Goal: Task Accomplishment & Management: Complete application form

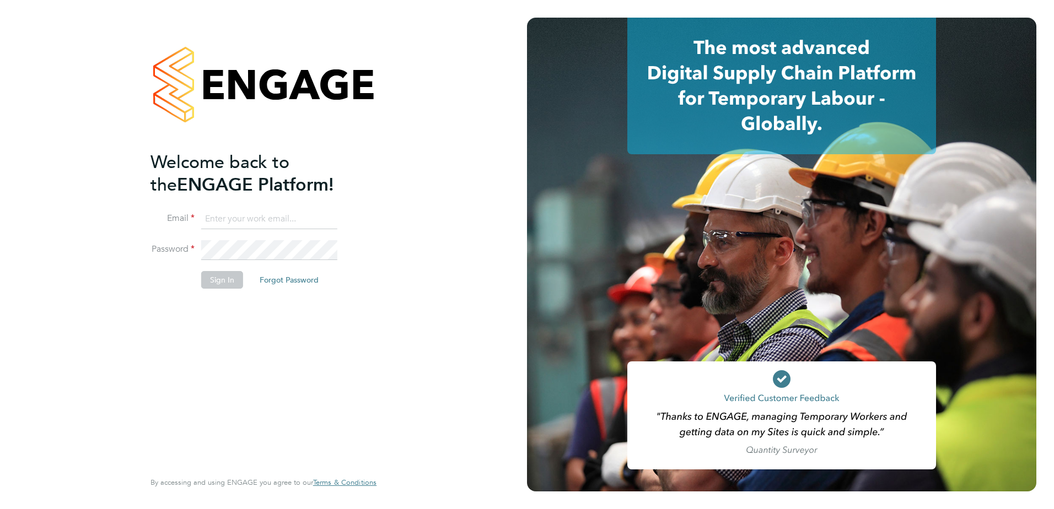
type input "charlie.eadie@vistry.co.uk"
click at [203, 286] on button "Sign In" at bounding box center [222, 280] width 42 height 18
click at [212, 277] on div "Sorry, we are having problems connecting to our services." at bounding box center [263, 254] width 527 height 509
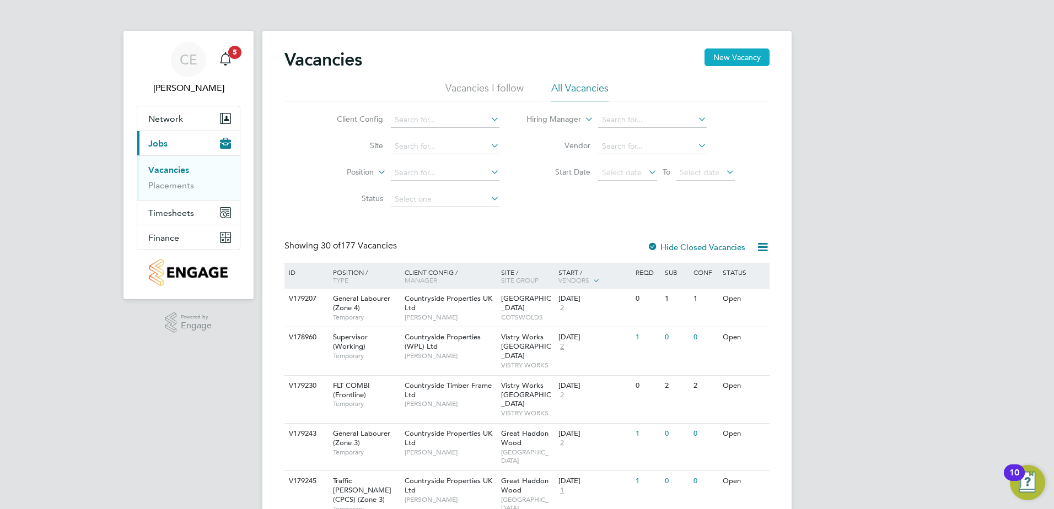
click at [748, 61] on button "New Vacancy" at bounding box center [737, 58] width 65 height 18
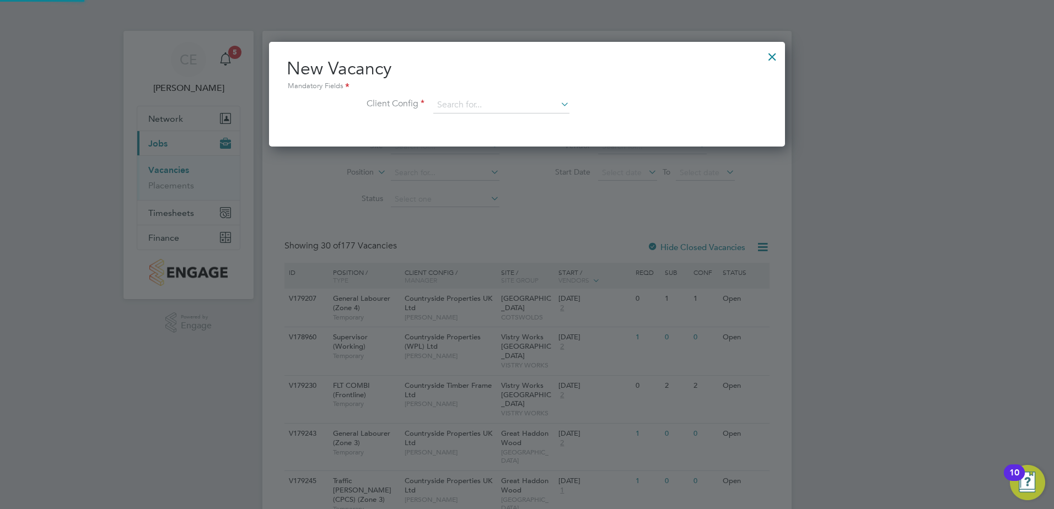
scroll to position [105, 517]
click at [498, 101] on input at bounding box center [501, 105] width 136 height 17
click at [528, 209] on li "Countrys ide Properties UK Ltd" at bounding box center [558, 210] width 250 height 15
type input "Countryside Properties UK Ltd"
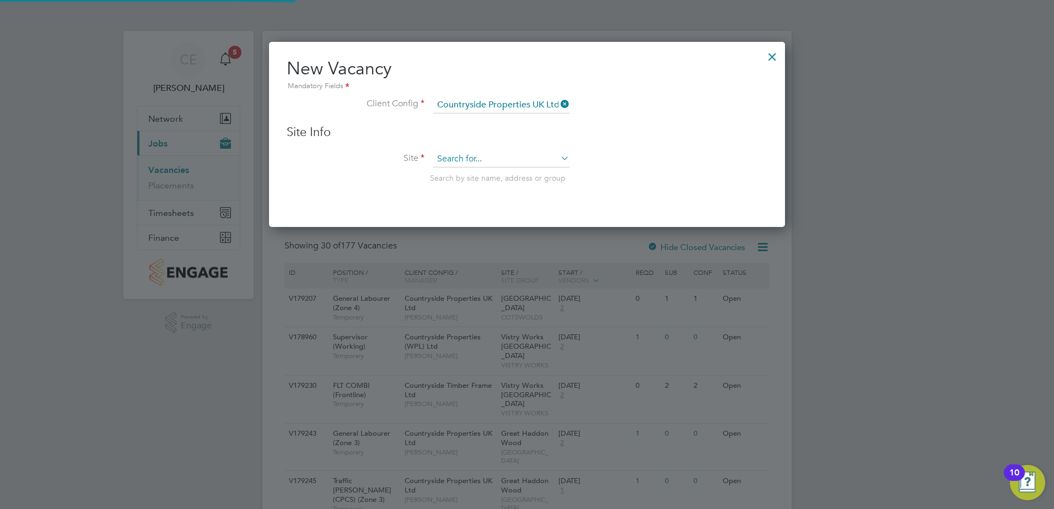
click at [498, 163] on input at bounding box center [501, 159] width 136 height 17
click at [496, 205] on li "Hals nead (YHG)" at bounding box center [542, 204] width 219 height 15
type input "Halsnead (YHG)"
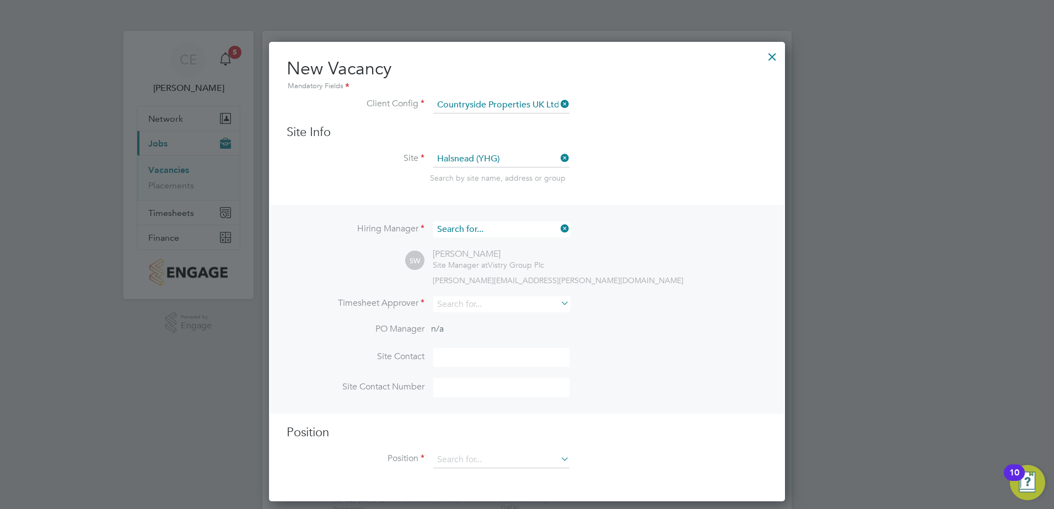
scroll to position [413, 517]
click at [504, 230] on input at bounding box center [501, 230] width 136 height 16
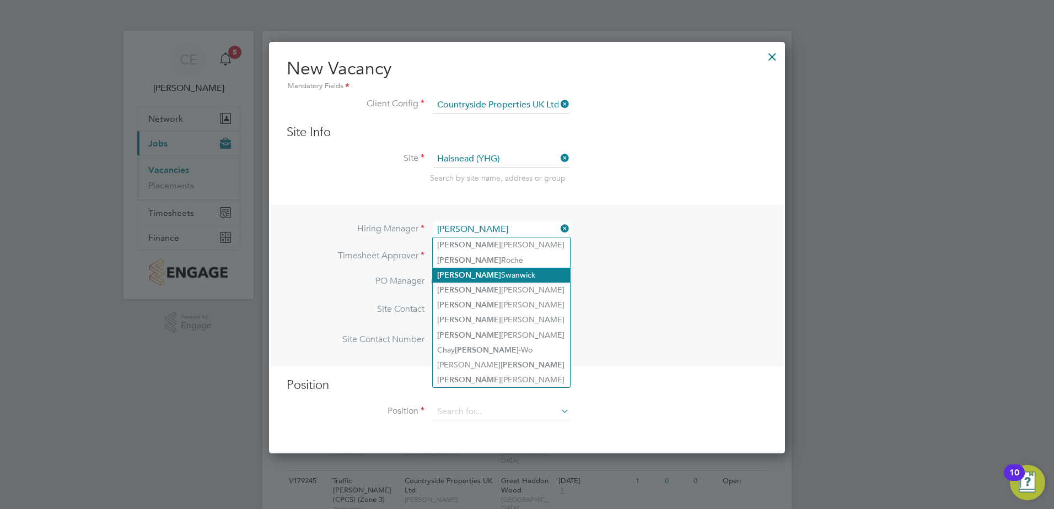
type input "[PERSON_NAME]"
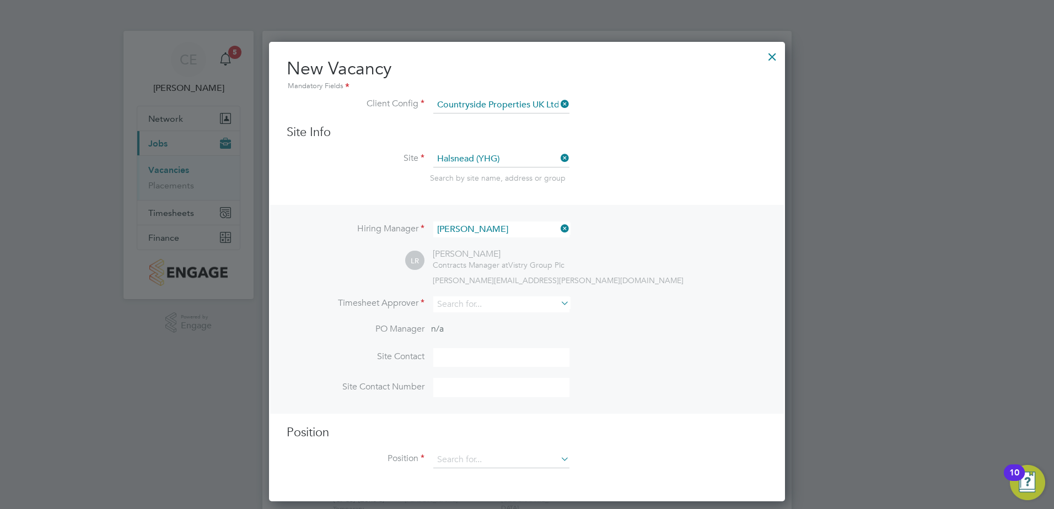
scroll to position [461, 517]
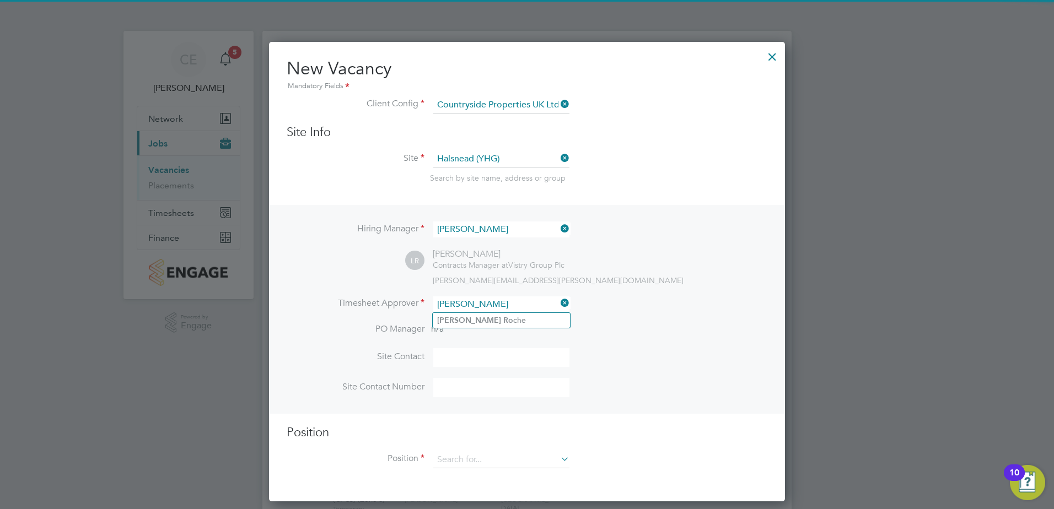
type input "[PERSON_NAME]"
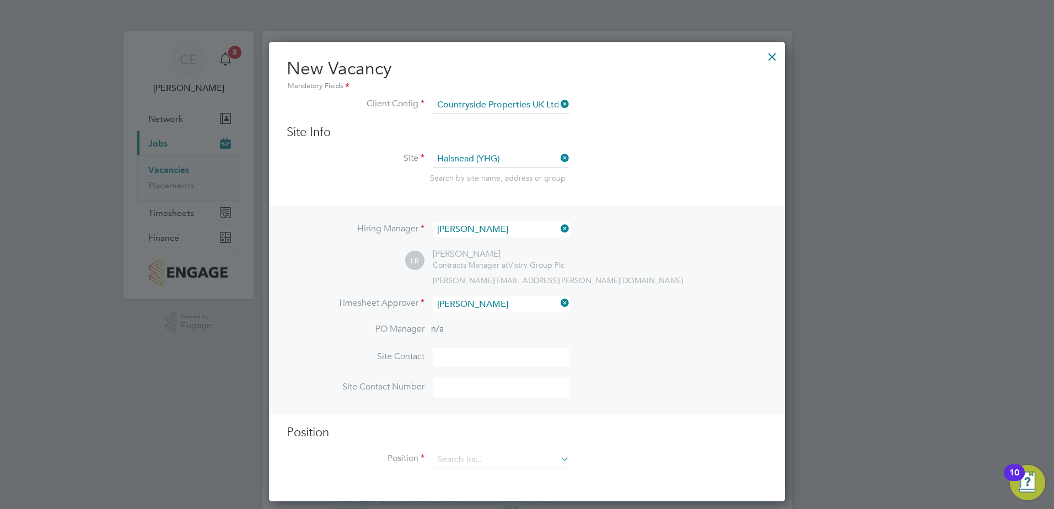
click at [475, 313] on ul "[PERSON_NAME] che" at bounding box center [501, 321] width 138 height 16
click at [477, 317] on li "Timesheet Approver" at bounding box center [527, 310] width 481 height 27
click at [484, 303] on input at bounding box center [501, 305] width 136 height 16
click at [485, 323] on li "[PERSON_NAME] che" at bounding box center [501, 320] width 137 height 15
type input "[PERSON_NAME]"
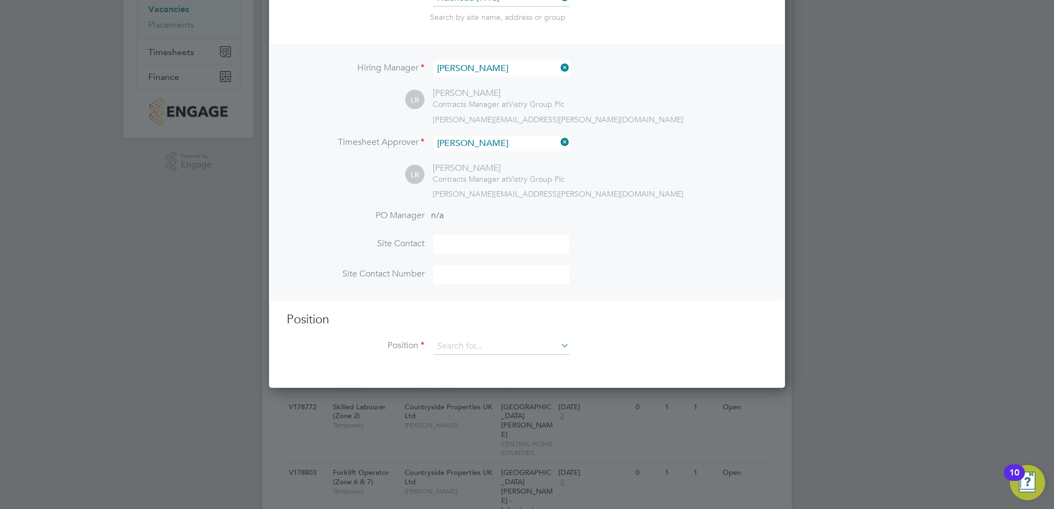
scroll to position [165, 0]
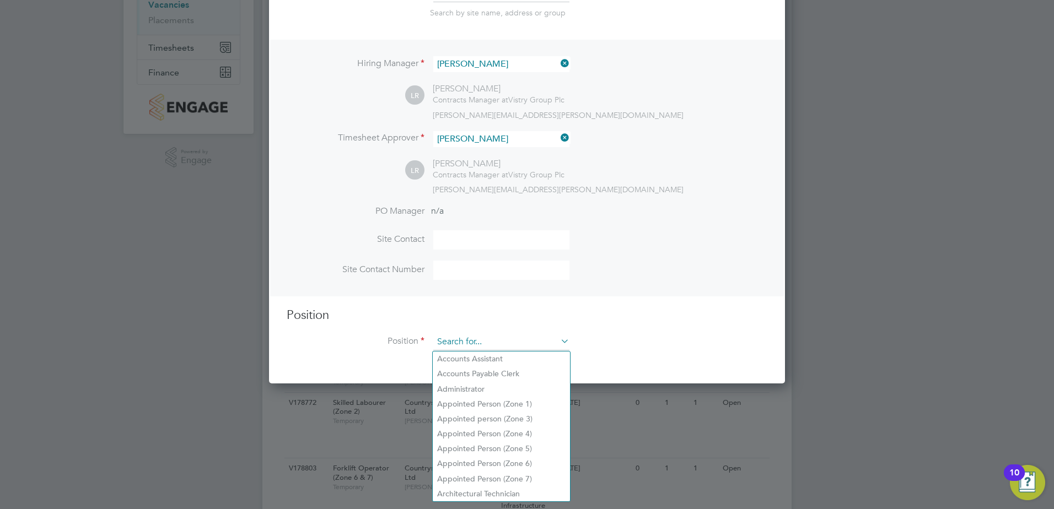
click at [477, 346] on input at bounding box center [501, 342] width 136 height 17
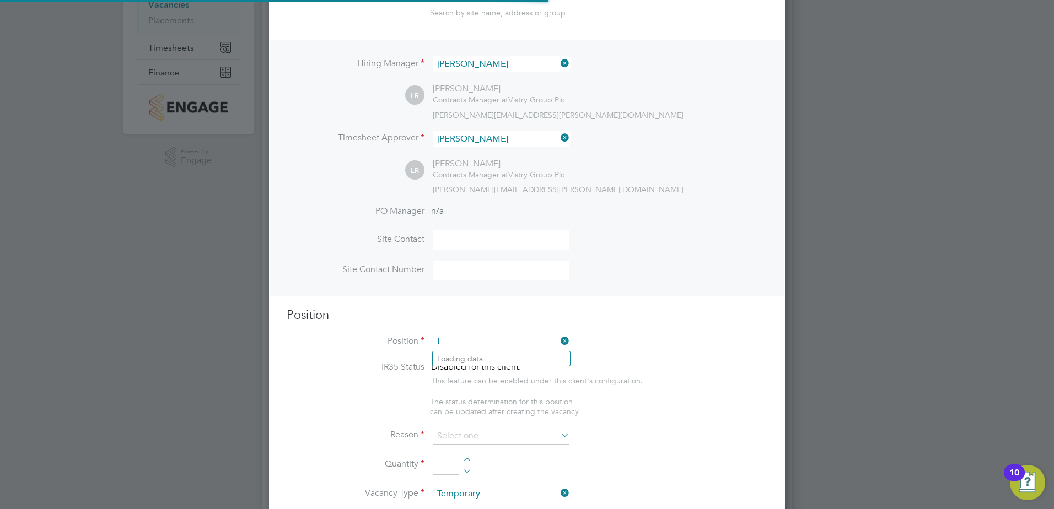
scroll to position [1589, 517]
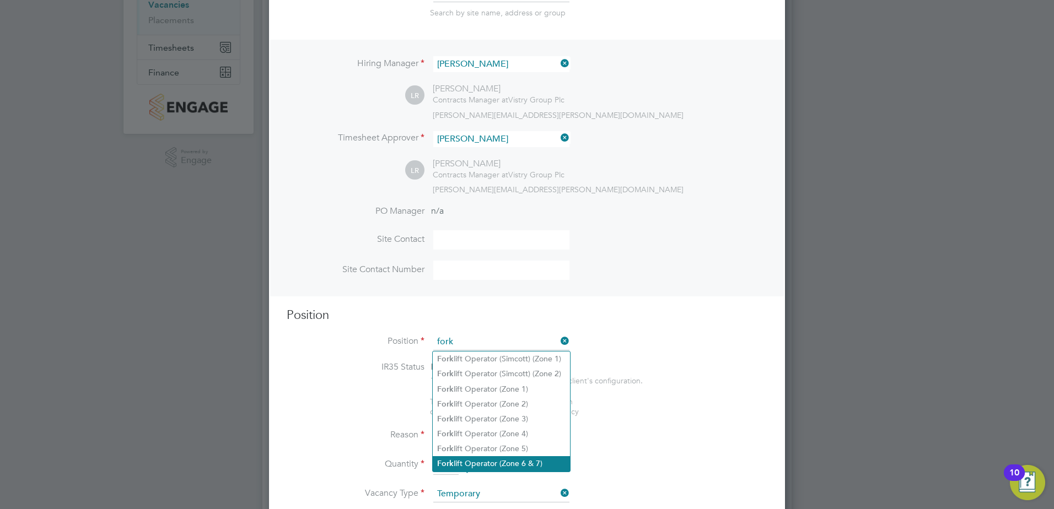
click at [530, 456] on li "Fork lift Operator (Zone 6 & 7)" at bounding box center [501, 463] width 137 height 15
type input "Forklift Operator (Zone 6 & 7)"
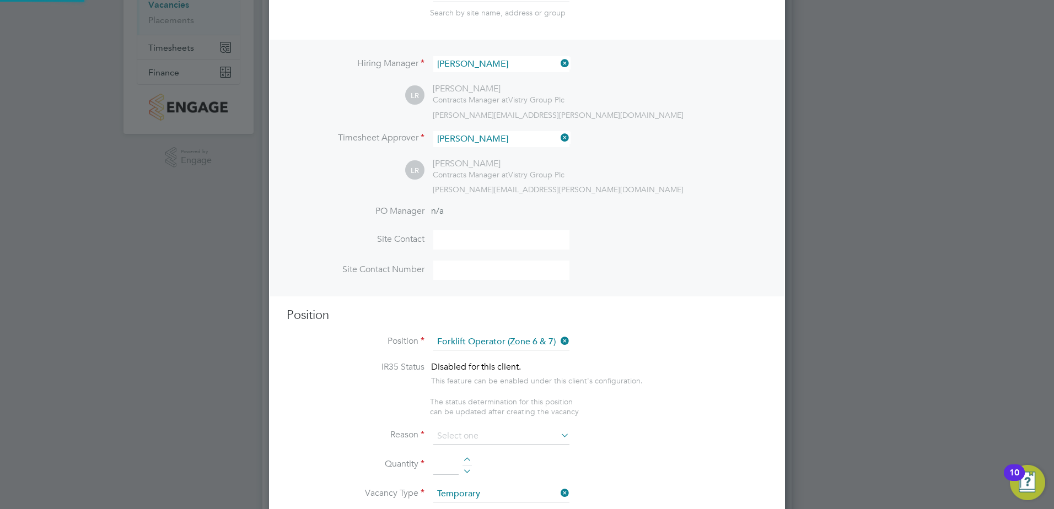
type textarea "- Operate construction machinery - Delivering large quantities of materials to …"
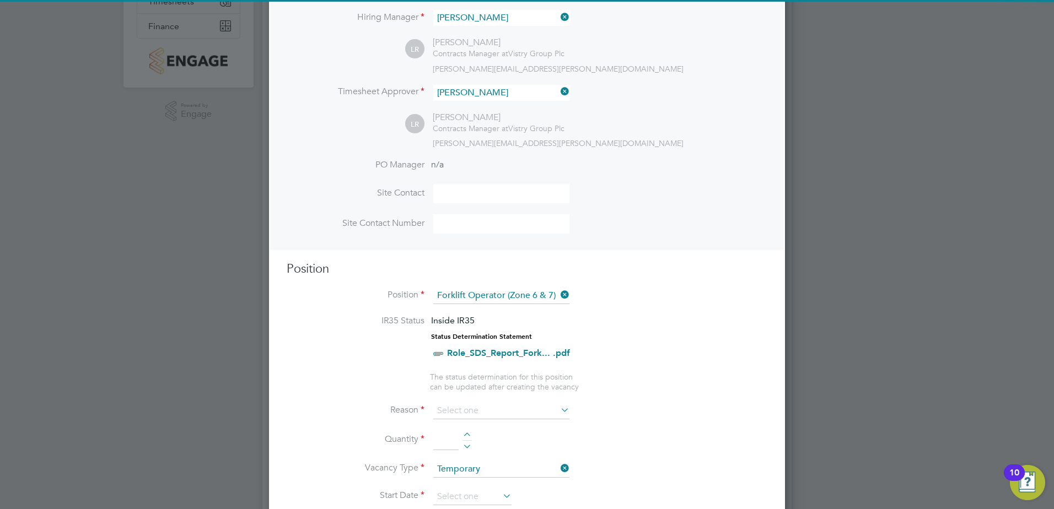
scroll to position [276, 0]
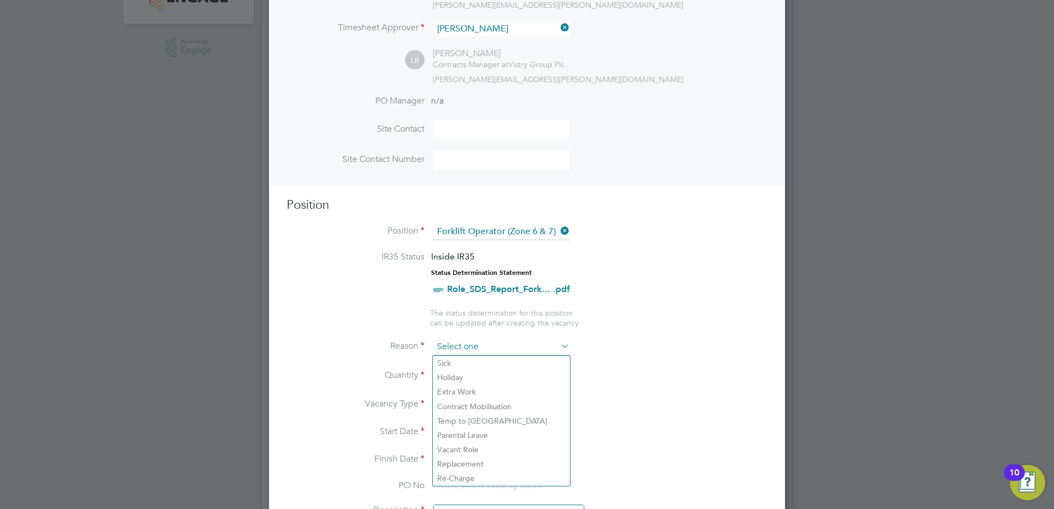
click at [491, 343] on input at bounding box center [501, 347] width 136 height 17
click at [482, 375] on li "Holiday" at bounding box center [501, 377] width 137 height 14
type input "Holiday"
click at [468, 373] on div at bounding box center [467, 373] width 9 height 8
type input "1"
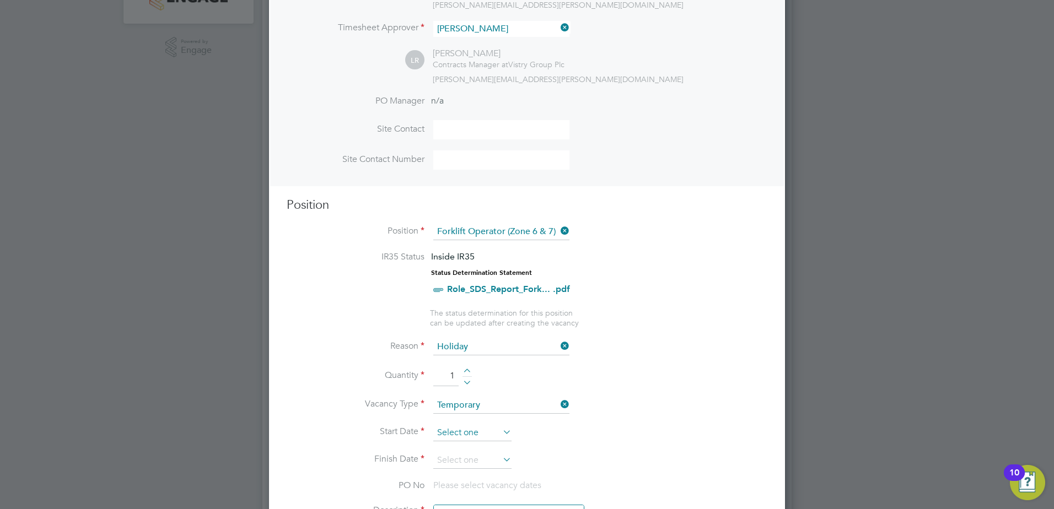
click at [480, 426] on input at bounding box center [472, 433] width 78 height 17
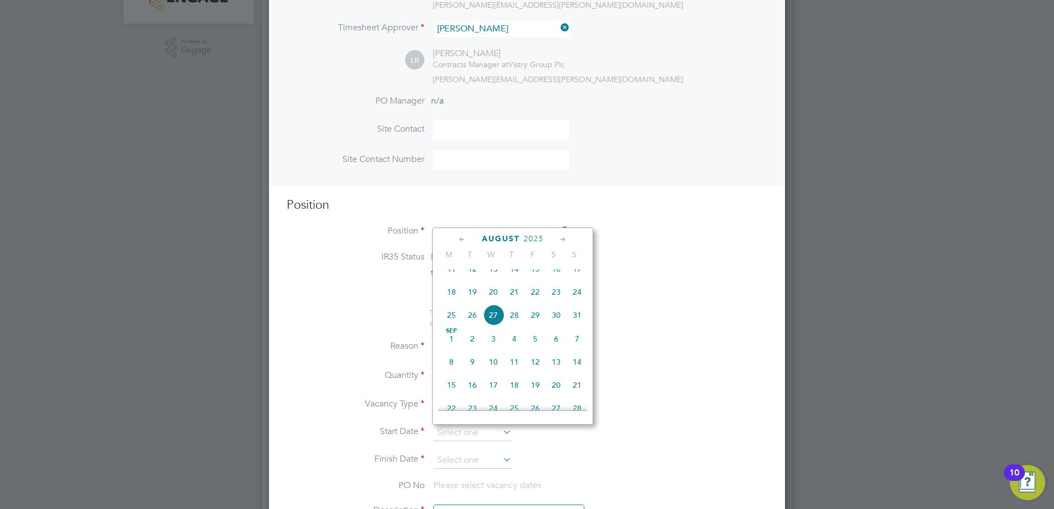
click at [495, 302] on span "20" at bounding box center [493, 292] width 21 height 21
type input "[DATE]"
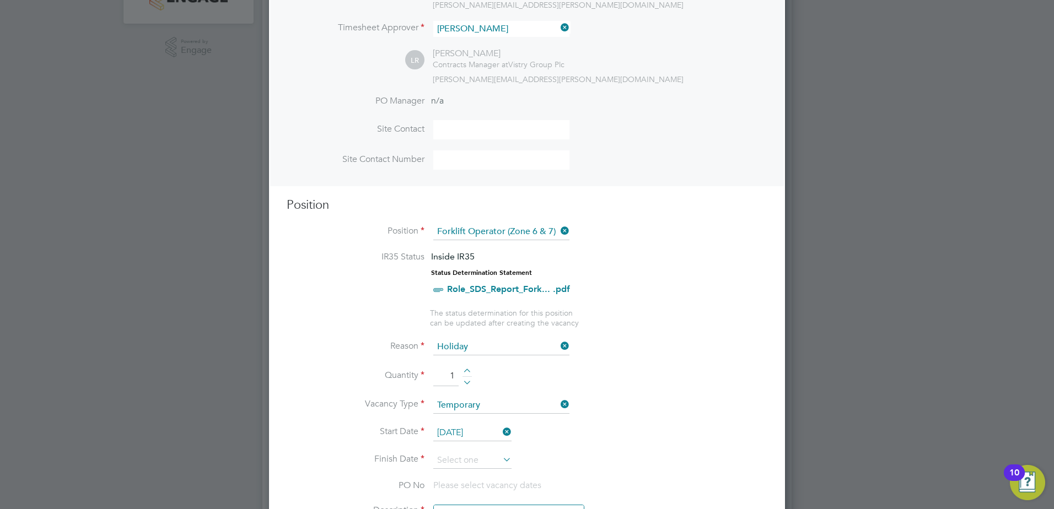
click at [495, 450] on li "Start Date [DATE]" at bounding box center [527, 439] width 481 height 28
click at [494, 455] on input at bounding box center [472, 461] width 78 height 17
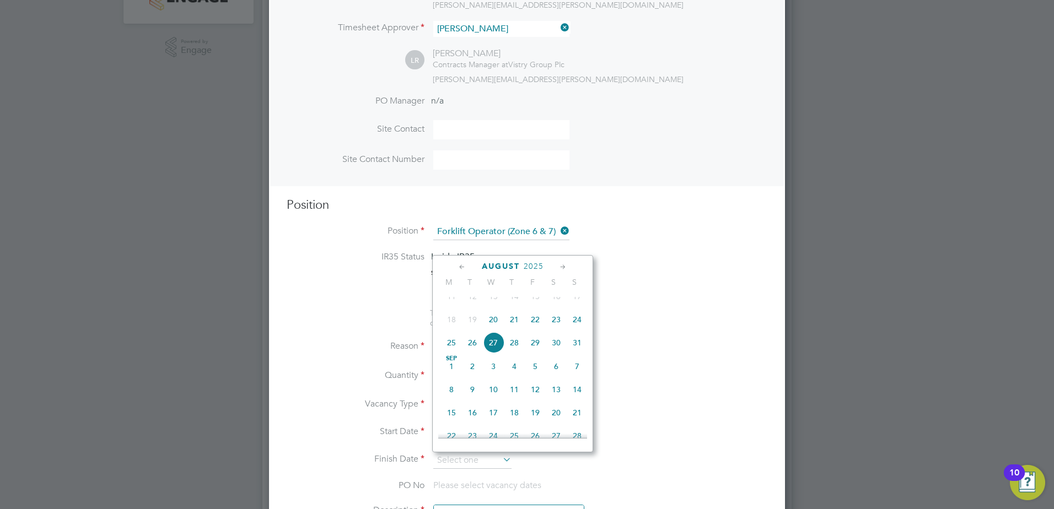
click at [538, 330] on span "22" at bounding box center [535, 319] width 21 height 21
type input "[DATE]"
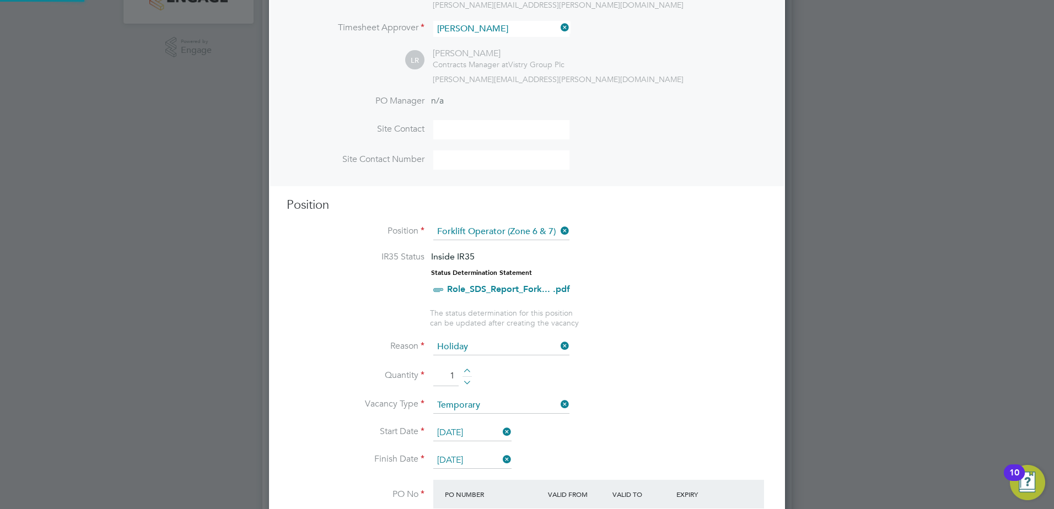
scroll to position [19, 104]
click at [653, 373] on li "Quantity 1" at bounding box center [527, 382] width 481 height 31
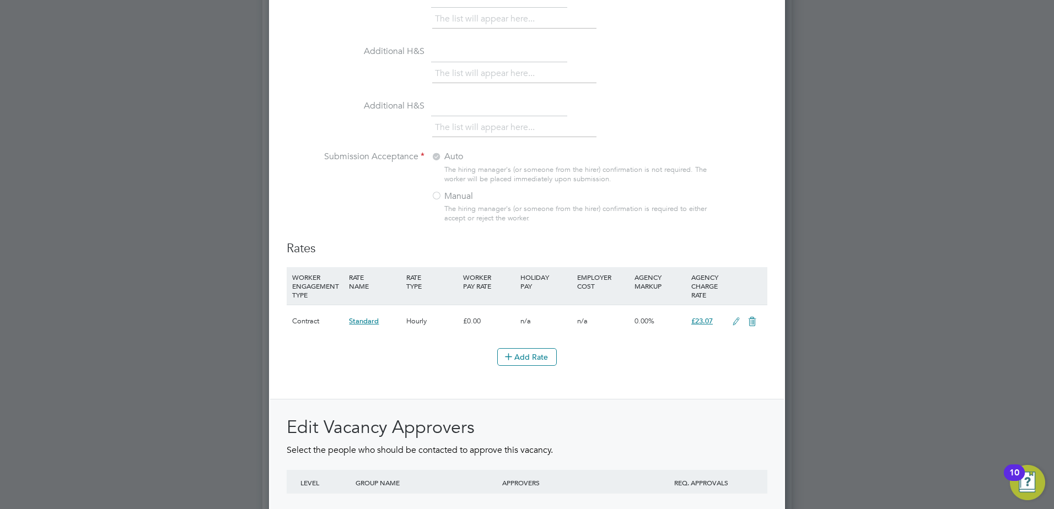
scroll to position [1218, 0]
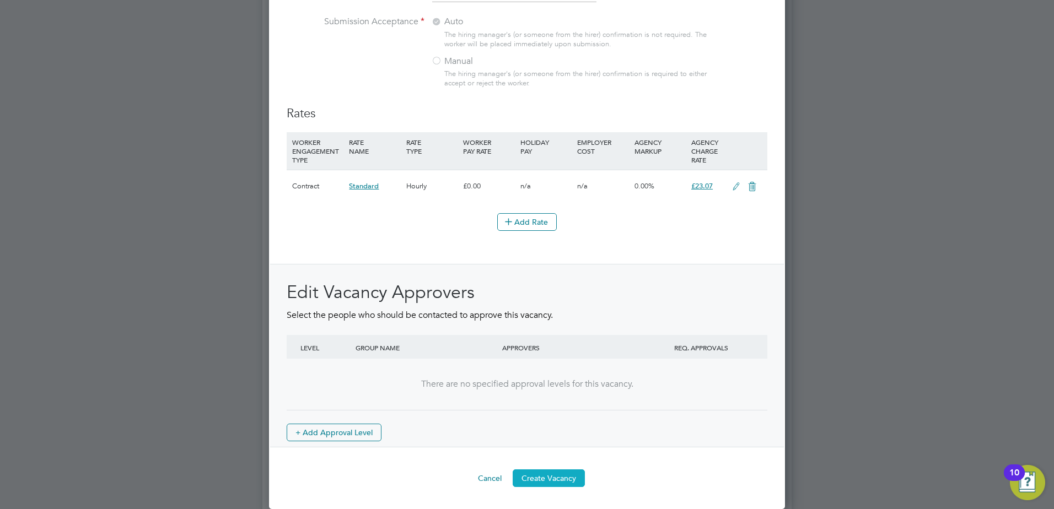
click at [566, 481] on button "Create Vacancy" at bounding box center [549, 479] width 72 height 18
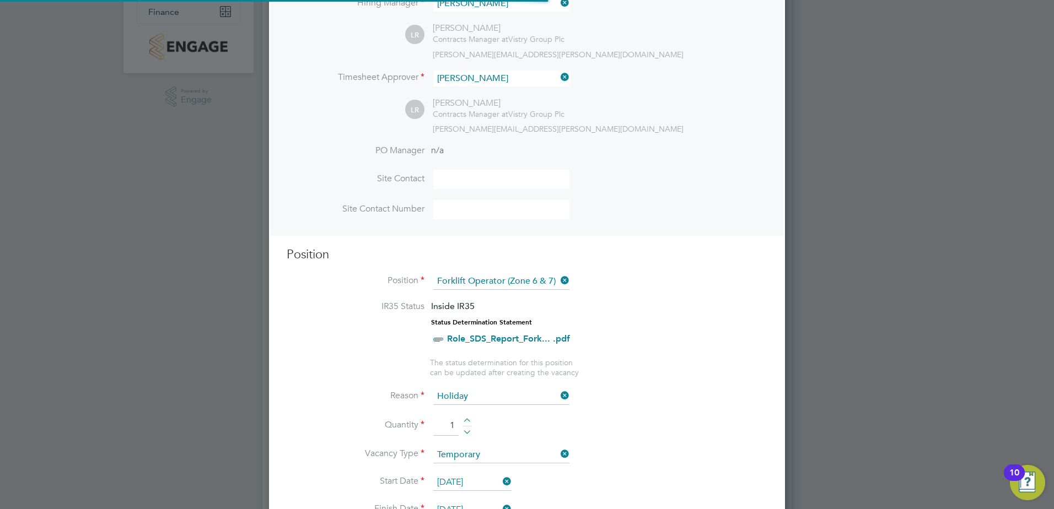
scroll to position [0, 0]
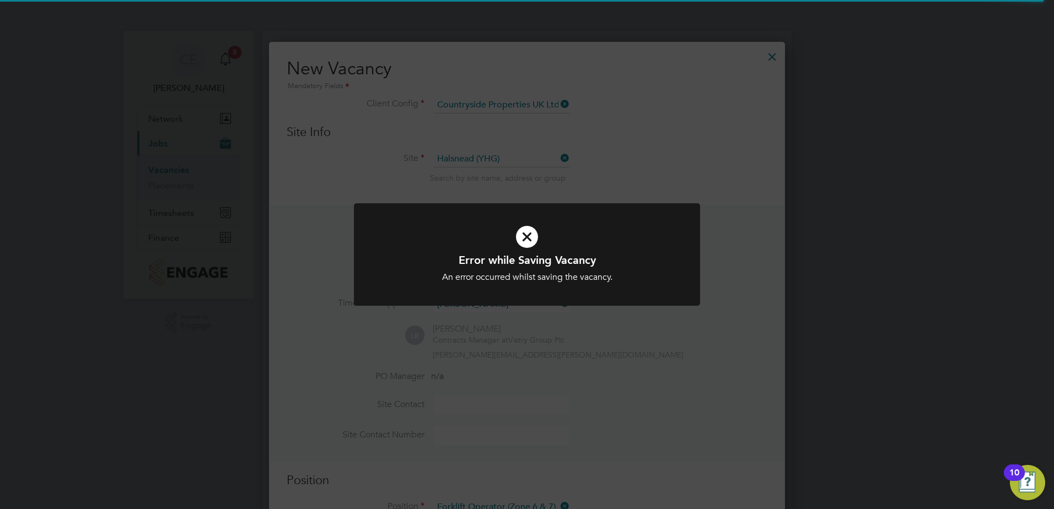
click at [692, 252] on div at bounding box center [527, 254] width 346 height 103
click at [510, 248] on icon at bounding box center [527, 237] width 287 height 43
drag, startPoint x: 723, startPoint y: 66, endPoint x: 652, endPoint y: 55, distance: 72.0
click at [719, 66] on div "Error while Saving Vacancy An error occurred whilst saving the vacancy. Cancel …" at bounding box center [527, 254] width 1054 height 509
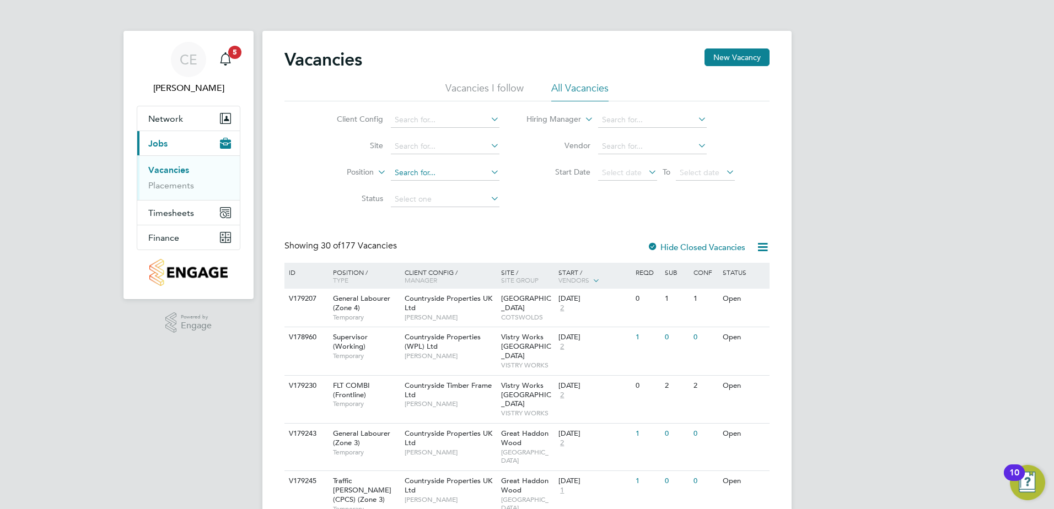
click at [448, 179] on input at bounding box center [445, 172] width 109 height 15
click at [439, 141] on input at bounding box center [445, 146] width 109 height 15
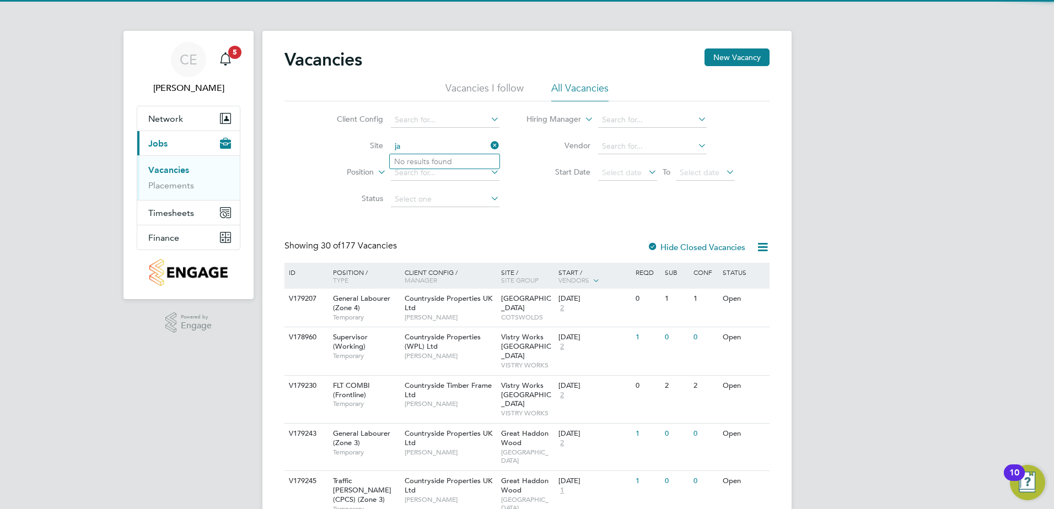
type input "j"
click at [448, 165] on li "Halsnead (YHG)" at bounding box center [451, 161] width 122 height 15
type input "Halsnead (YHG)"
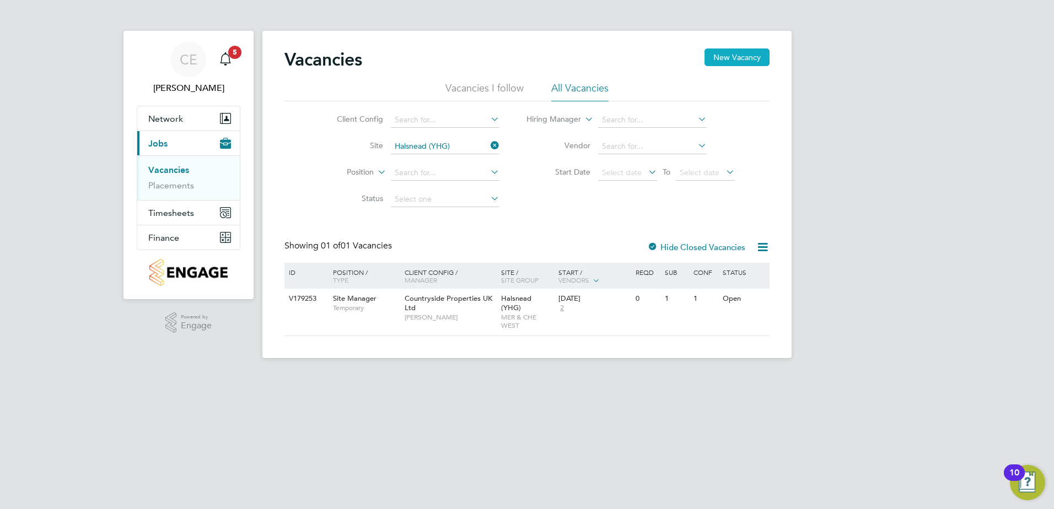
click at [722, 54] on button "New Vacancy" at bounding box center [737, 58] width 65 height 18
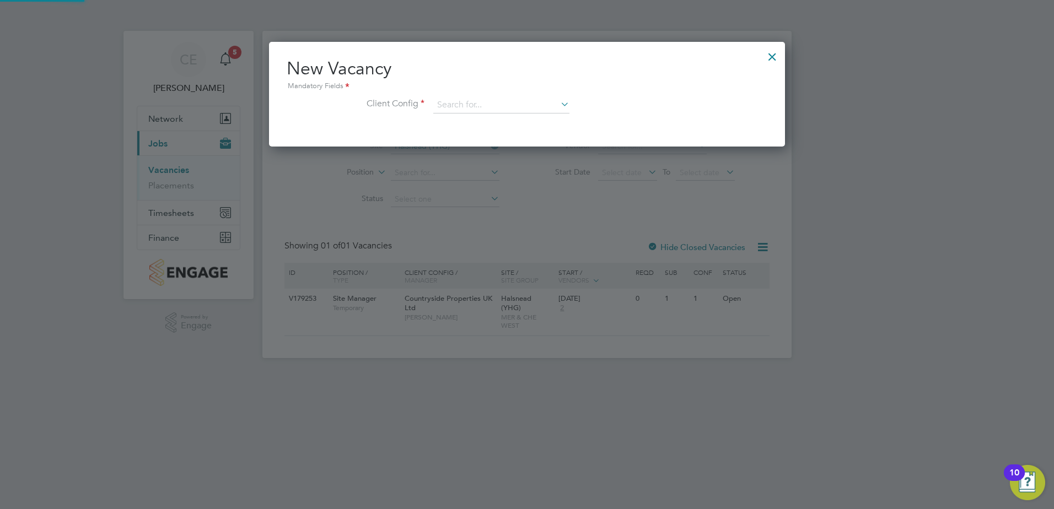
scroll to position [105, 517]
click at [443, 92] on div "Mandatory Fields" at bounding box center [527, 86] width 481 height 12
click at [445, 104] on input at bounding box center [501, 105] width 136 height 17
click at [544, 209] on li "Countryside Properties UK Ltd" at bounding box center [557, 210] width 248 height 15
type input "Countryside Properties UK Ltd"
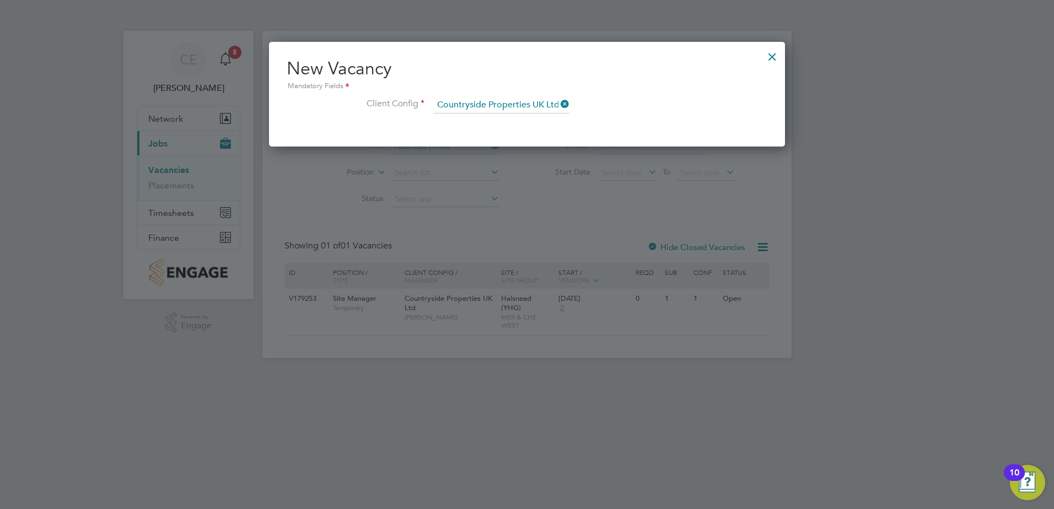
scroll to position [186, 517]
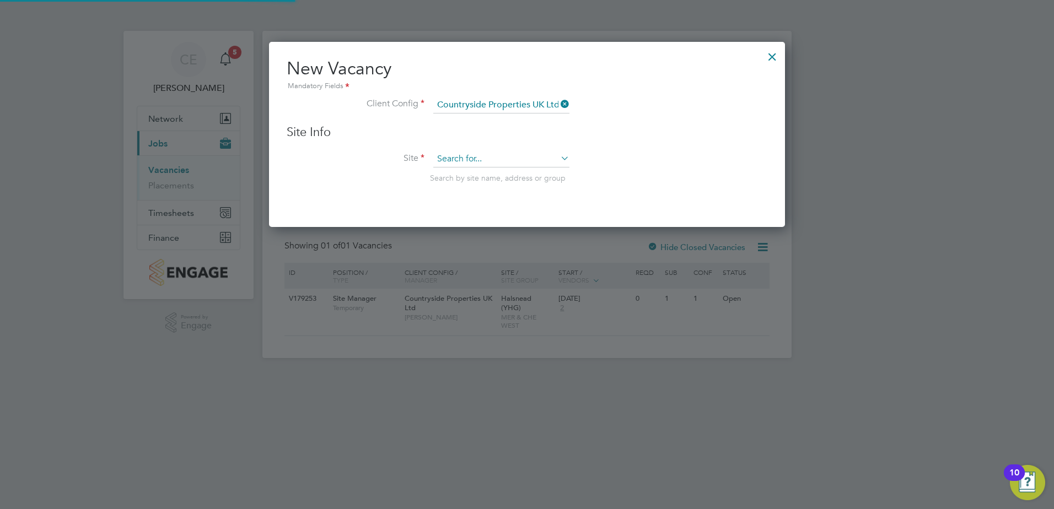
click at [509, 151] on input at bounding box center [501, 159] width 136 height 17
type input "t"
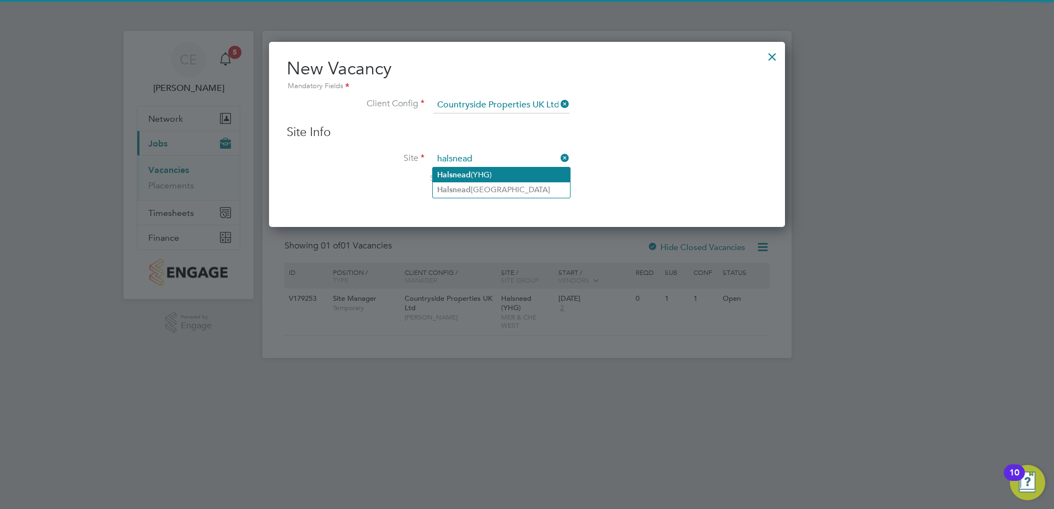
click at [492, 173] on li "Halsnead (YHG)" at bounding box center [501, 175] width 137 height 15
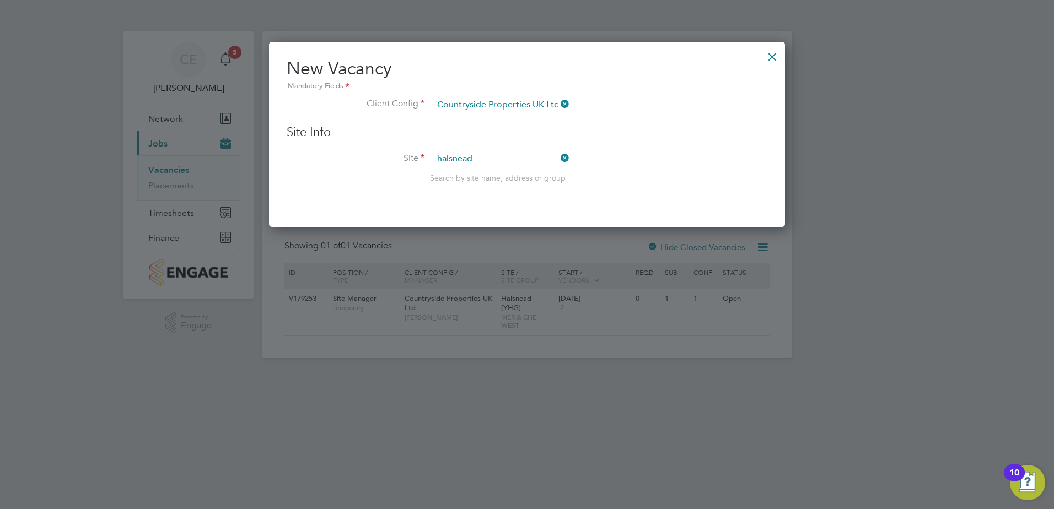
type input "Halsnead (YHG)"
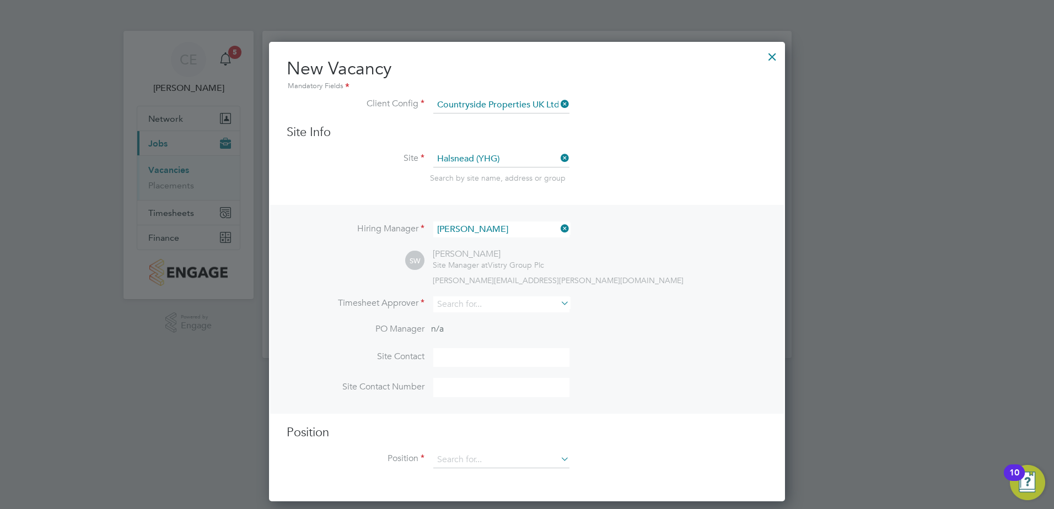
scroll to position [461, 517]
click at [558, 223] on icon at bounding box center [558, 228] width 0 height 15
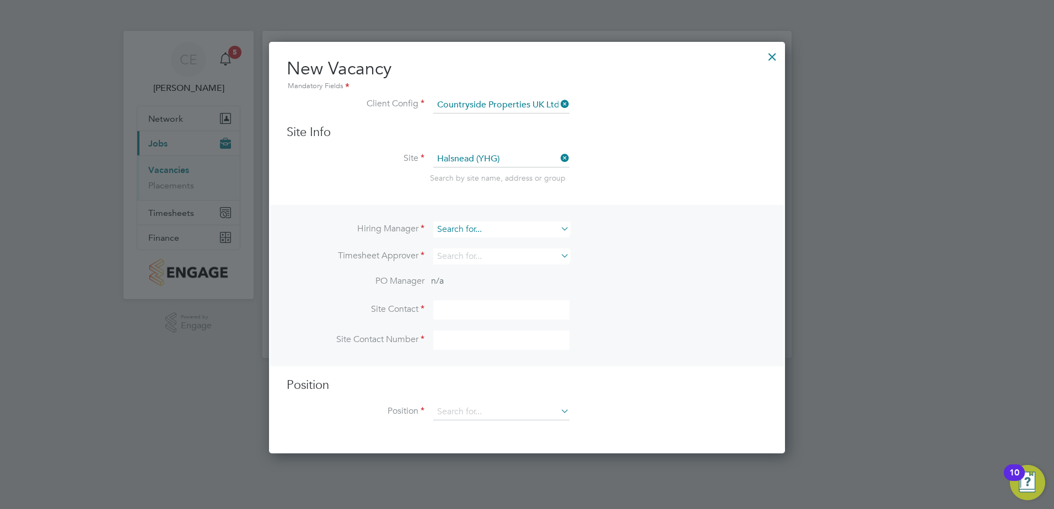
scroll to position [413, 517]
click at [506, 231] on input at bounding box center [501, 230] width 136 height 16
click at [507, 240] on li "[PERSON_NAME] che" at bounding box center [501, 245] width 137 height 15
type input "[PERSON_NAME]"
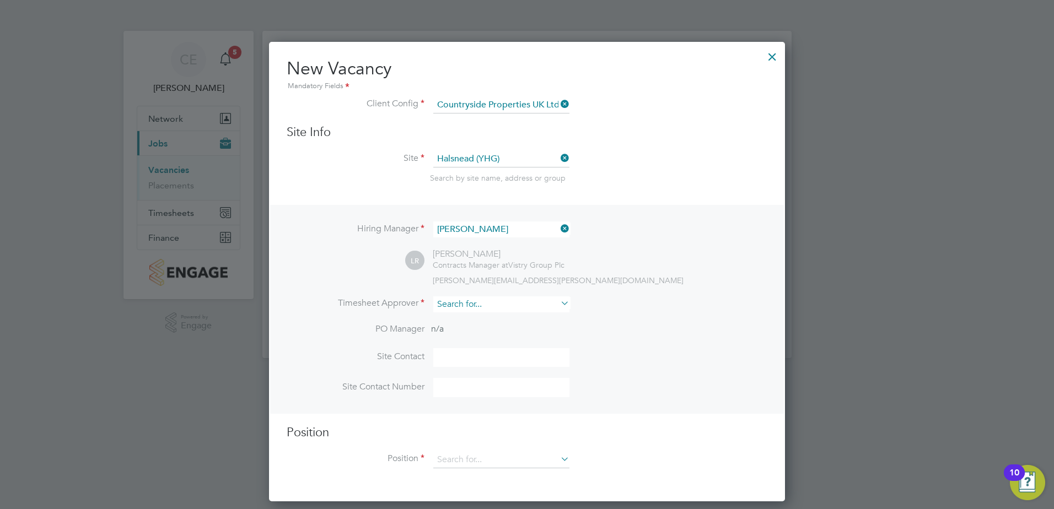
click at [459, 306] on input at bounding box center [501, 305] width 136 height 16
type input "[PERSON_NAME]"
click at [459, 306] on input at bounding box center [501, 305] width 136 height 16
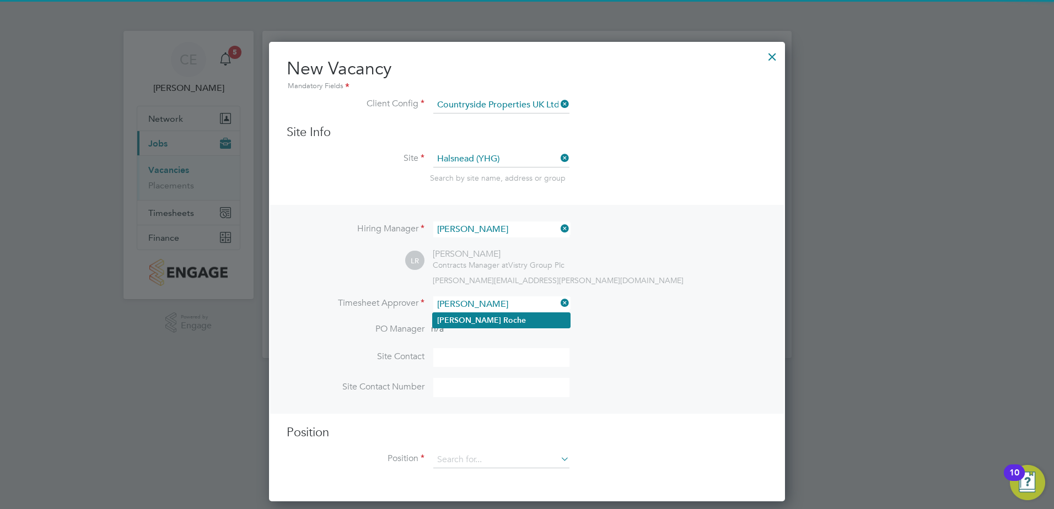
click at [520, 323] on li "[PERSON_NAME]" at bounding box center [501, 320] width 137 height 15
type input "[PERSON_NAME]"
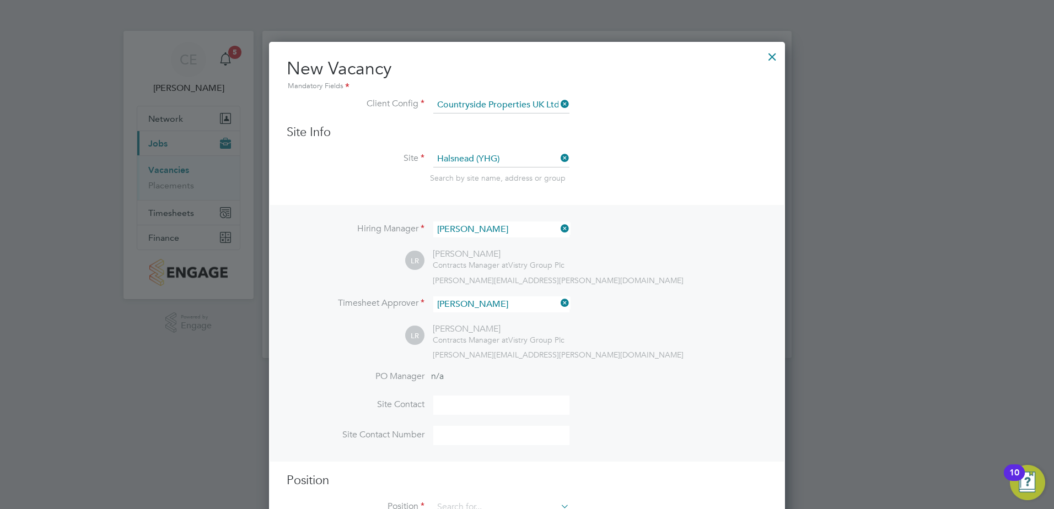
click at [656, 364] on div "Hiring Manager [PERSON_NAME] [PERSON_NAME] Contracts Manager at Vistry Group Pl…" at bounding box center [527, 333] width 514 height 256
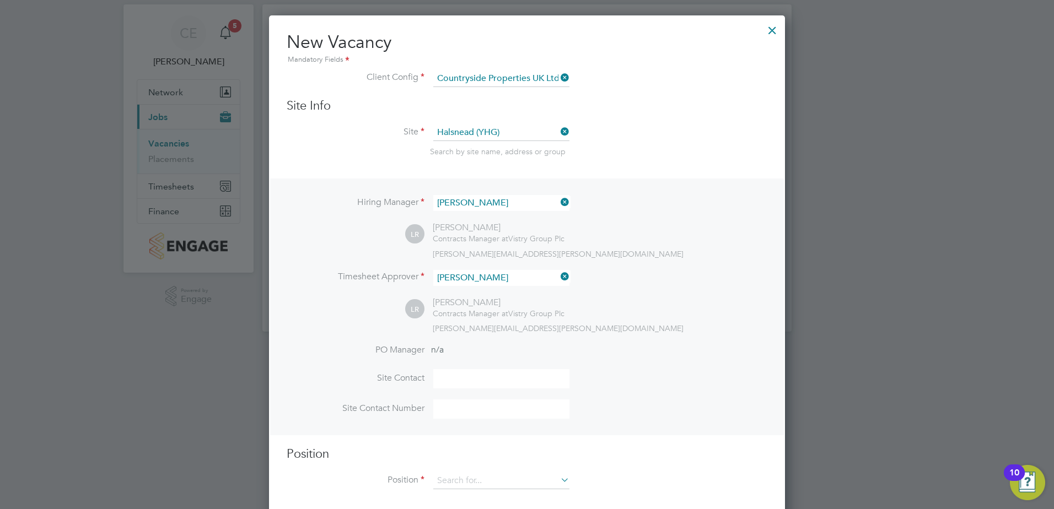
scroll to position [41, 0]
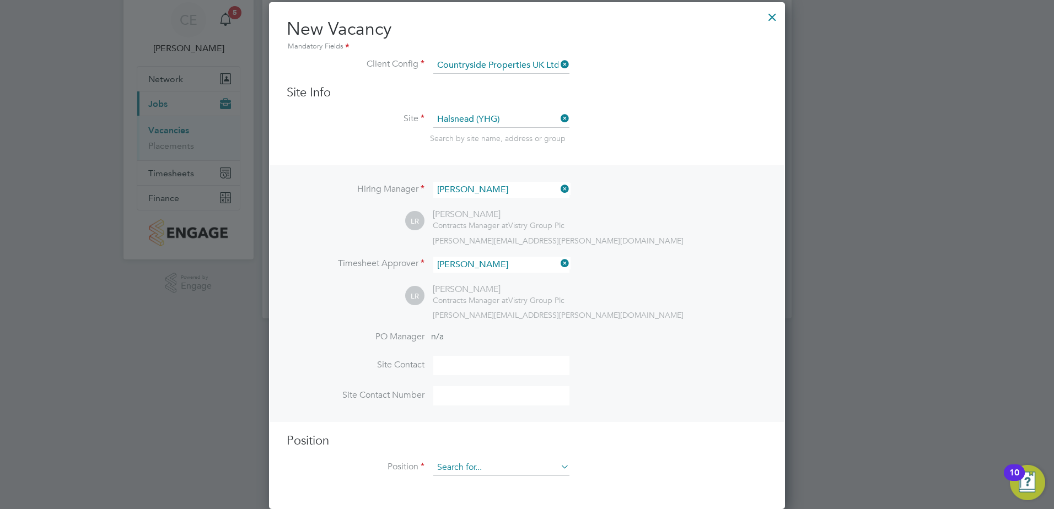
click at [486, 466] on input at bounding box center [501, 468] width 136 height 17
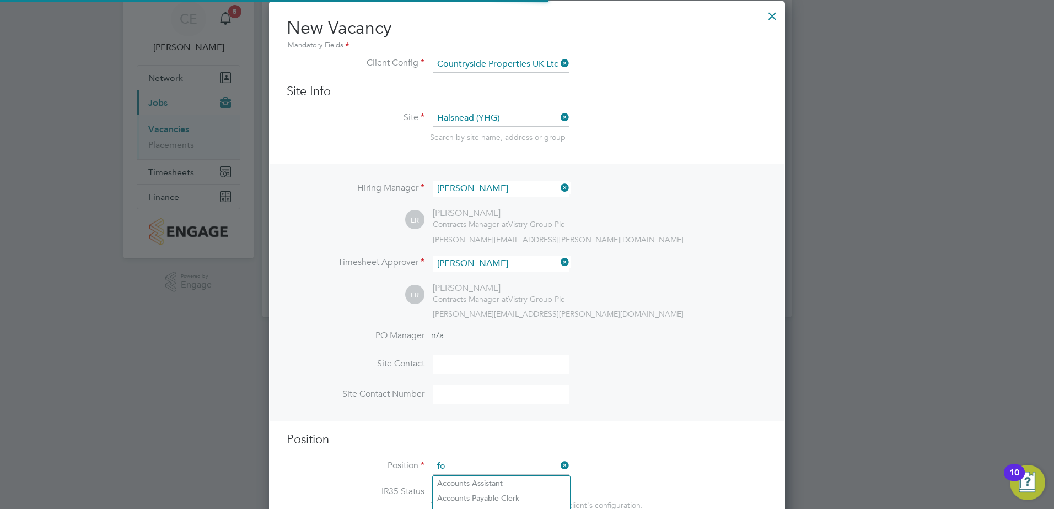
scroll to position [1589, 517]
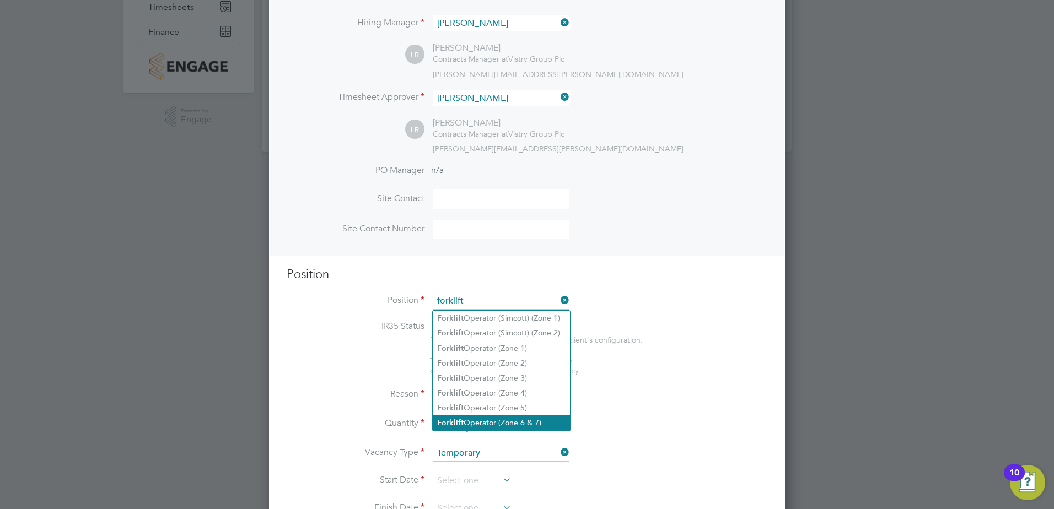
type input "forklift"
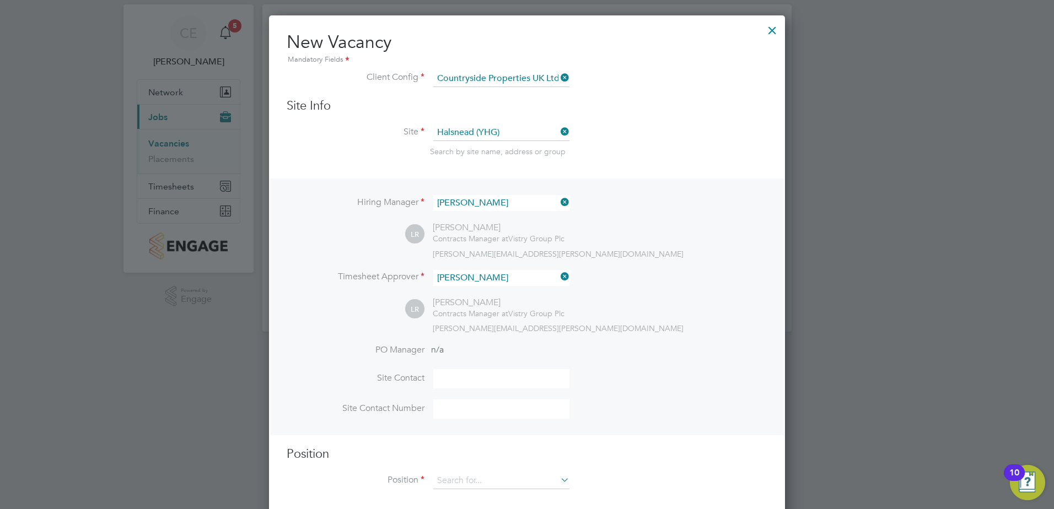
scroll to position [41, 0]
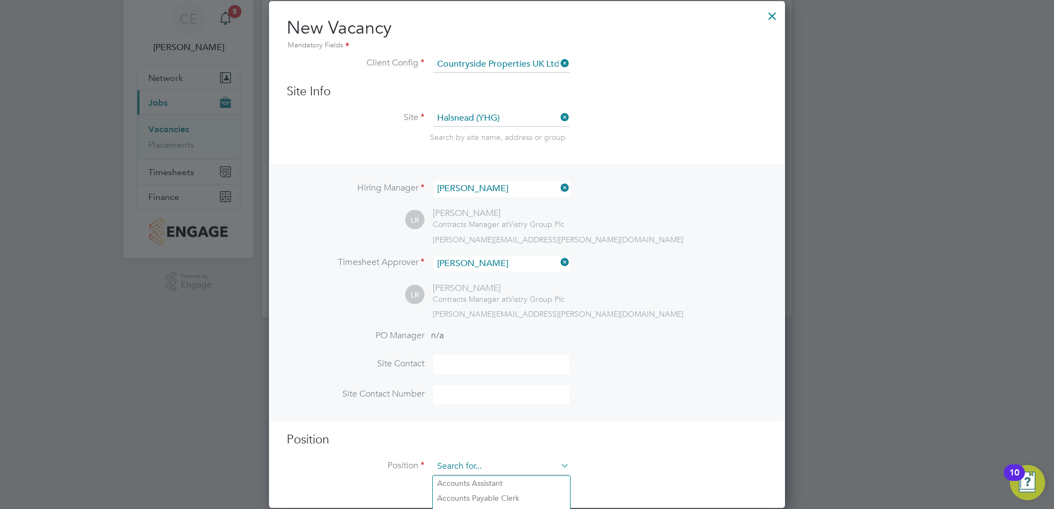
click at [470, 472] on input at bounding box center [501, 467] width 136 height 17
type input "g"
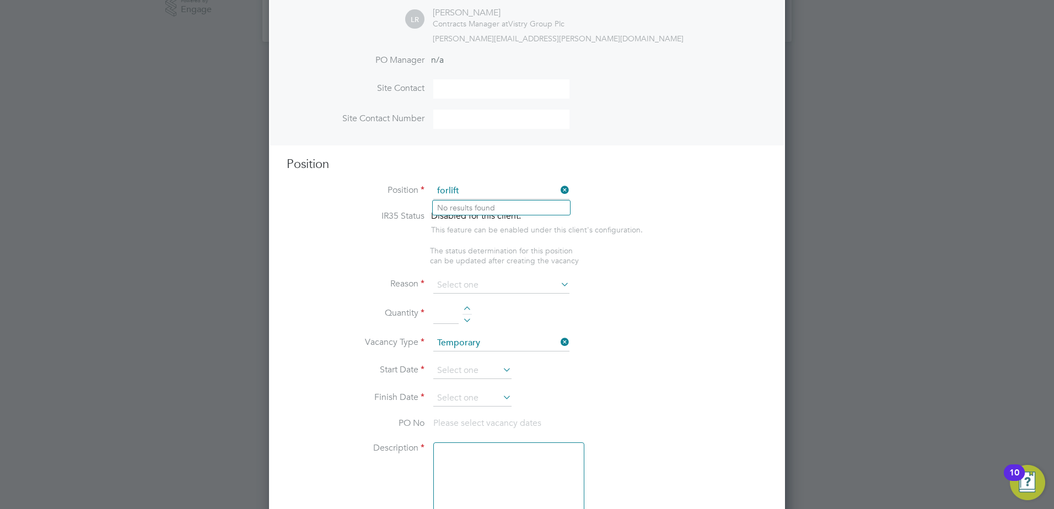
click at [495, 193] on input "forlift" at bounding box center [501, 191] width 136 height 17
click at [447, 192] on input "forlift" at bounding box center [501, 191] width 136 height 17
click at [450, 192] on input "forlift" at bounding box center [501, 191] width 136 height 17
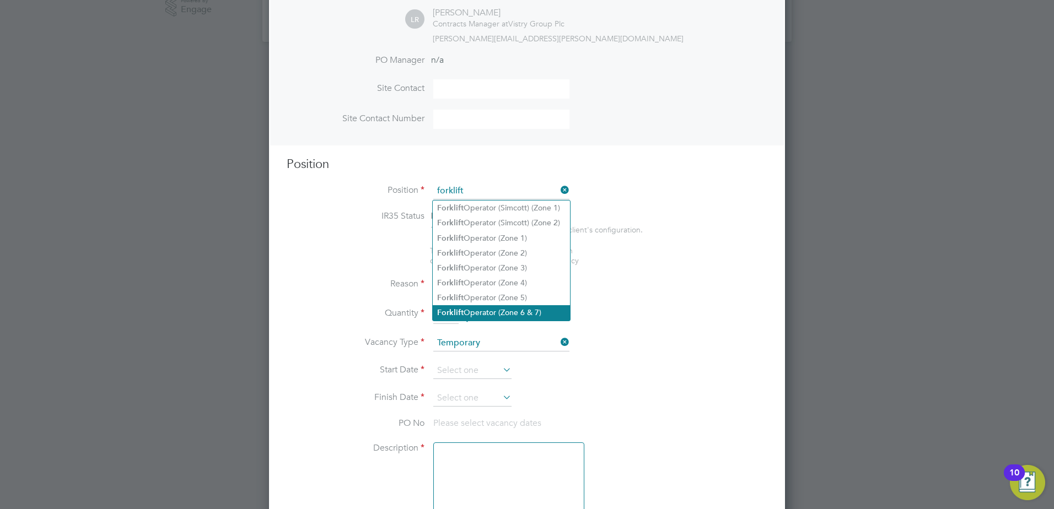
click at [524, 310] on li "Forklift Operator (Zone 6 & 7)" at bounding box center [501, 312] width 137 height 15
type input "Forklift Operator (Zone 6 & 7)"
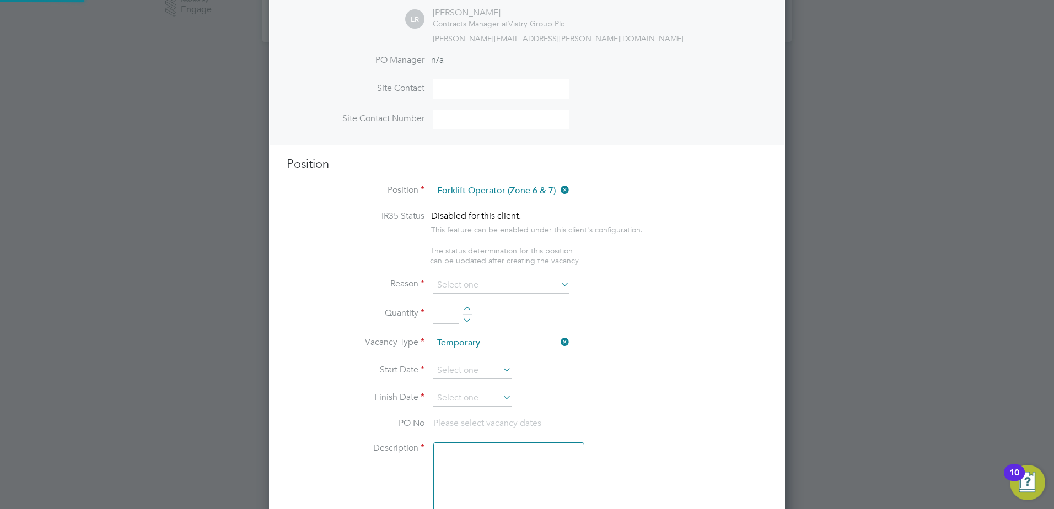
type textarea "- Operate construction machinery - Delivering large quantities of materials to …"
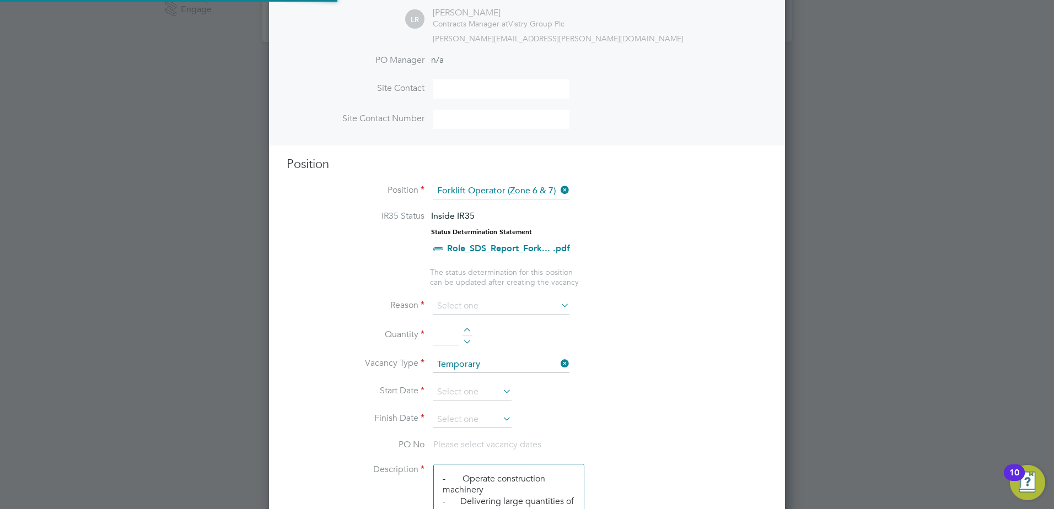
scroll to position [33, 58]
click at [555, 304] on input at bounding box center [501, 306] width 136 height 17
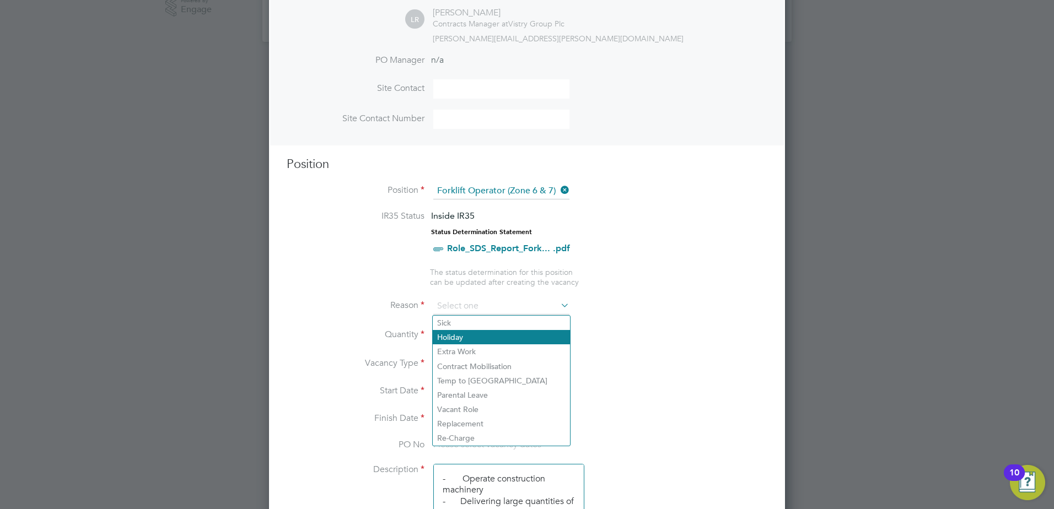
click at [469, 335] on li "Holiday" at bounding box center [501, 337] width 137 height 14
type input "Holiday"
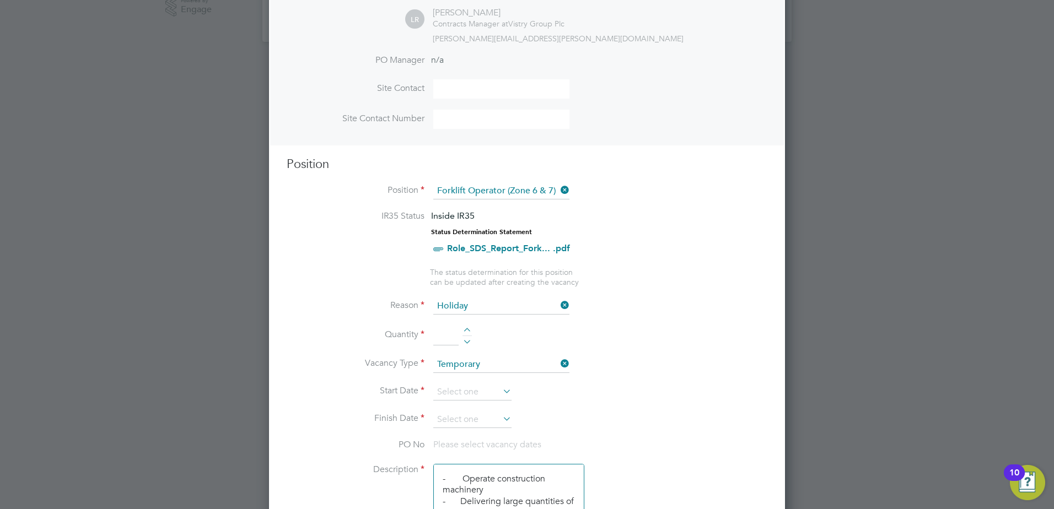
click at [479, 336] on li "Quantity" at bounding box center [527, 341] width 481 height 31
click at [472, 330] on li "Quantity" at bounding box center [527, 341] width 481 height 31
click at [470, 330] on div at bounding box center [467, 332] width 9 height 8
type input "1"
click at [493, 391] on input at bounding box center [472, 392] width 78 height 17
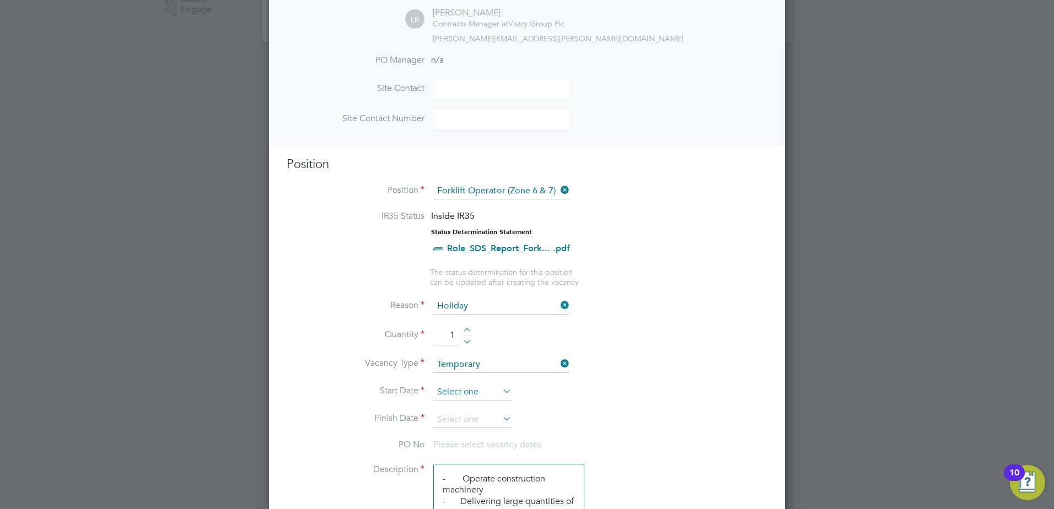
scroll to position [0, 0]
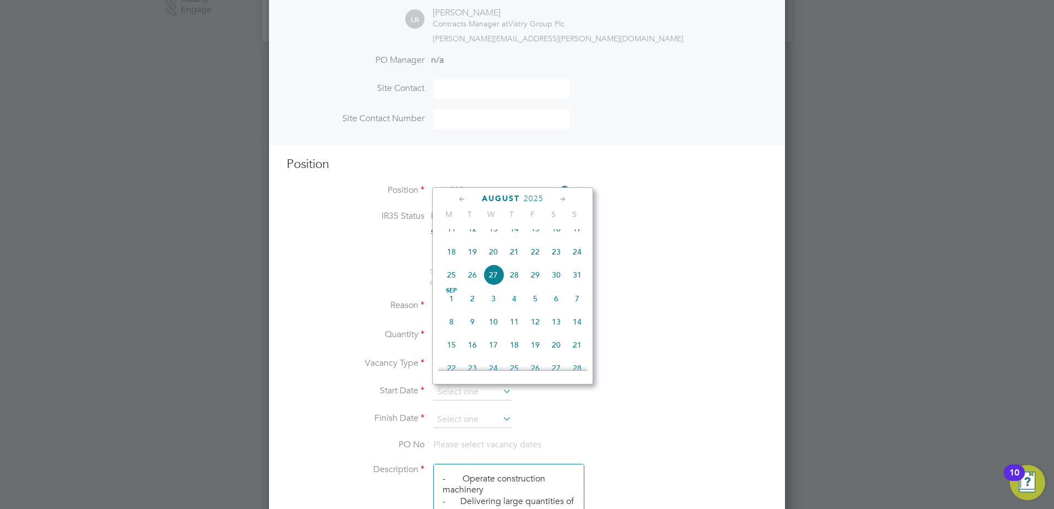
click at [497, 262] on span "20" at bounding box center [493, 251] width 21 height 21
type input "[DATE]"
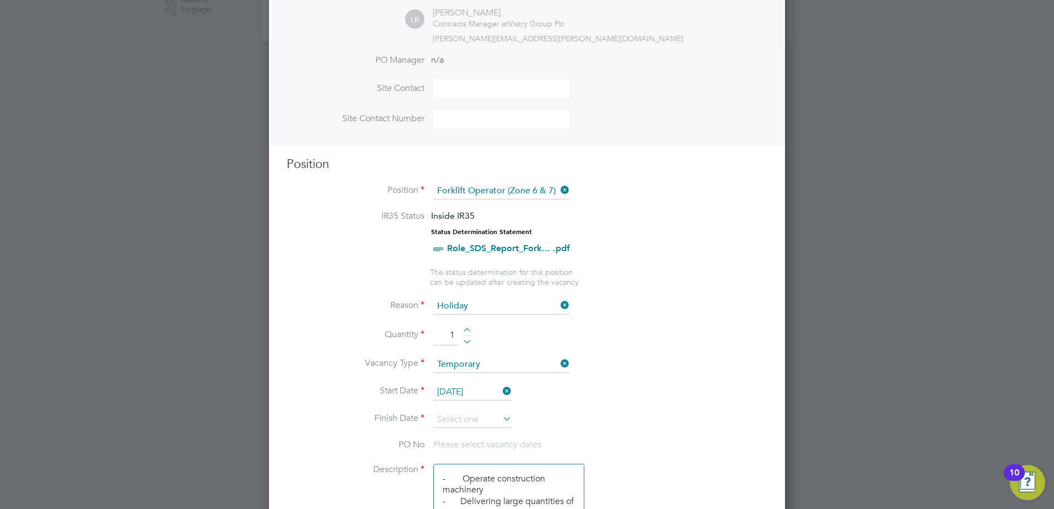
click at [492, 411] on li "Start Date [DATE]" at bounding box center [527, 398] width 481 height 28
click at [490, 417] on input at bounding box center [472, 420] width 78 height 17
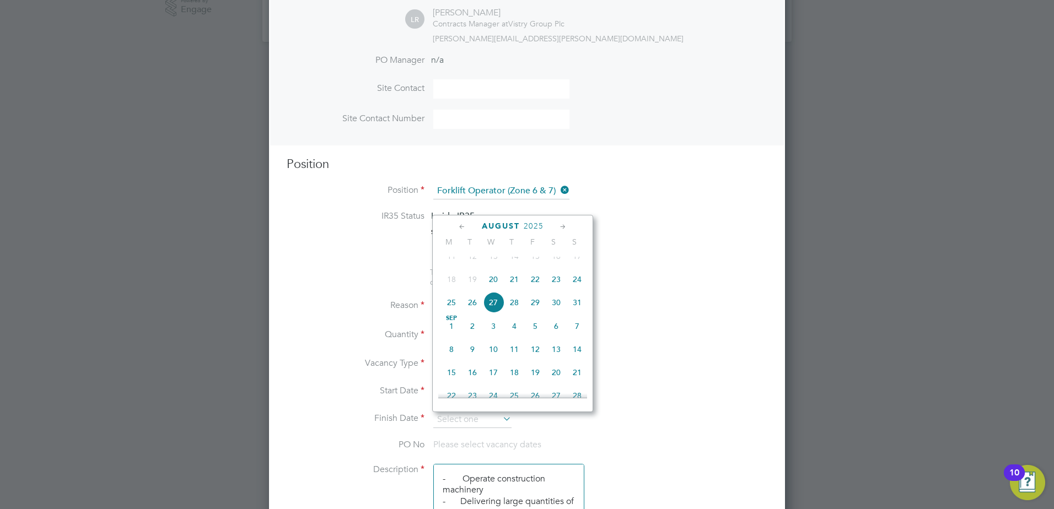
click at [536, 290] on span "22" at bounding box center [535, 279] width 21 height 21
type input "[DATE]"
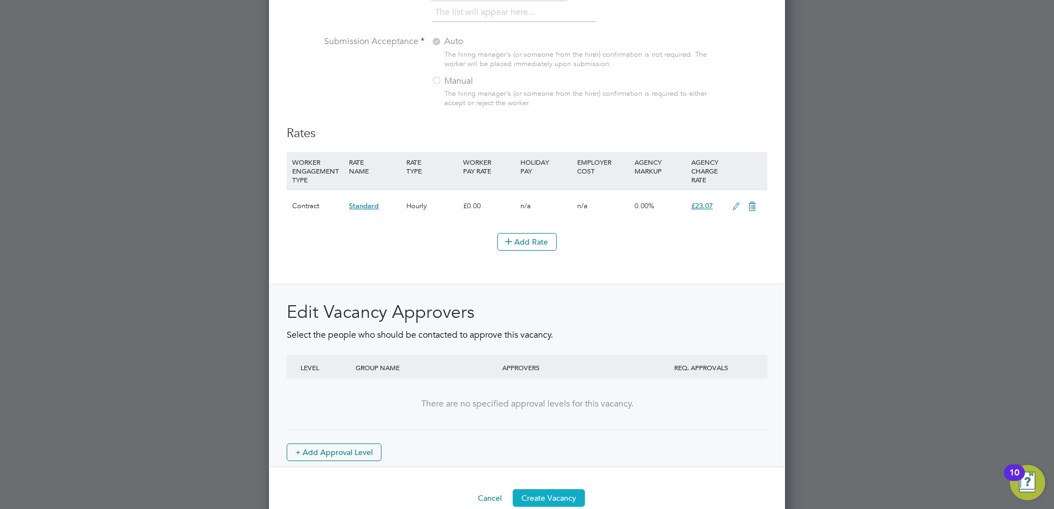
click at [552, 492] on button "Create Vacancy" at bounding box center [549, 499] width 72 height 18
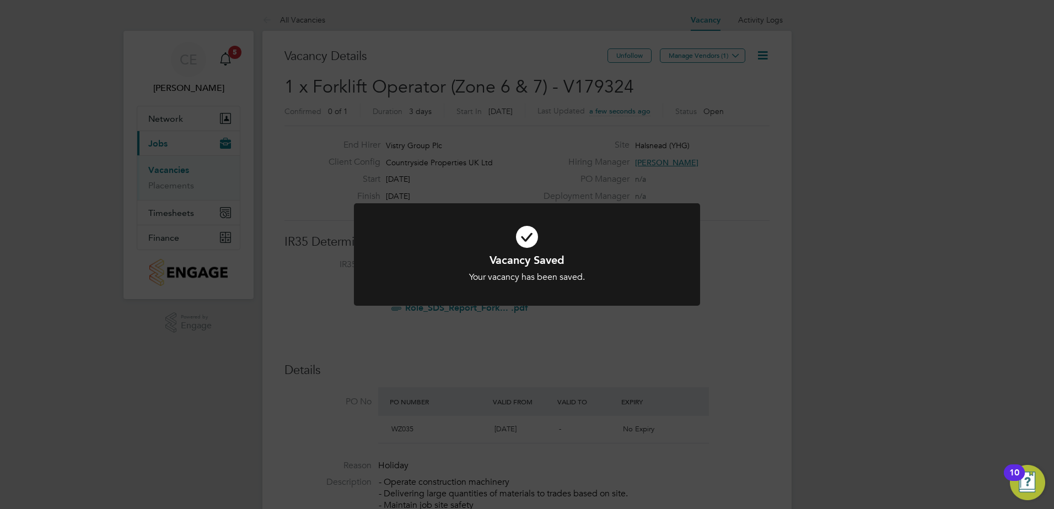
click at [700, 70] on div "Vacancy Saved Your vacancy has been saved. Cancel Okay" at bounding box center [527, 254] width 1054 height 509
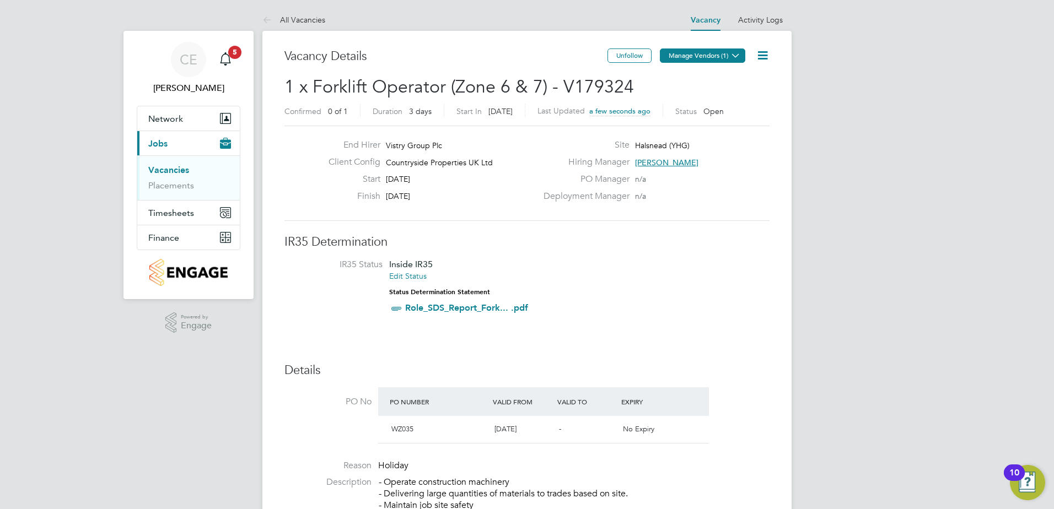
click at [700, 57] on button "Manage Vendors (1)" at bounding box center [702, 56] width 85 height 14
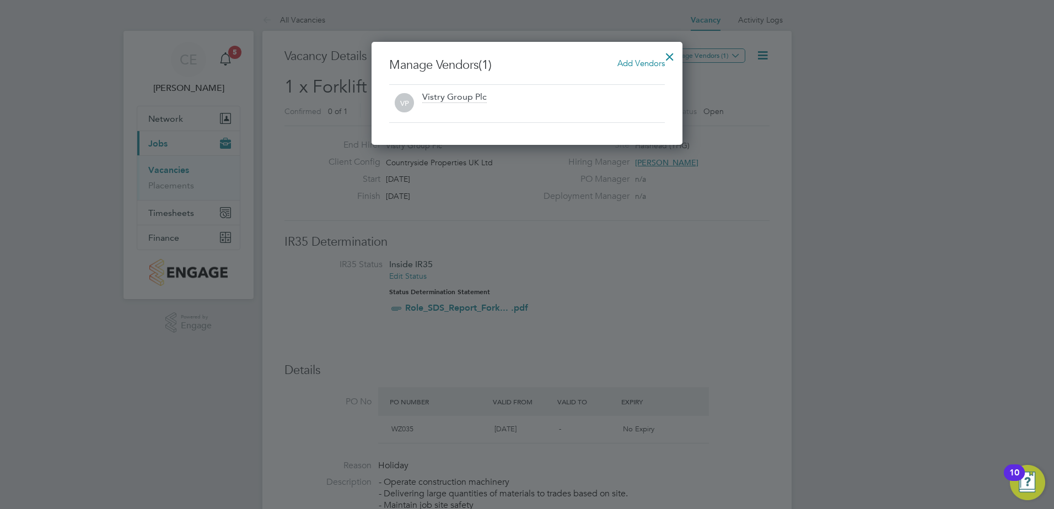
click at [632, 67] on span "Add Vendors" at bounding box center [640, 63] width 47 height 10
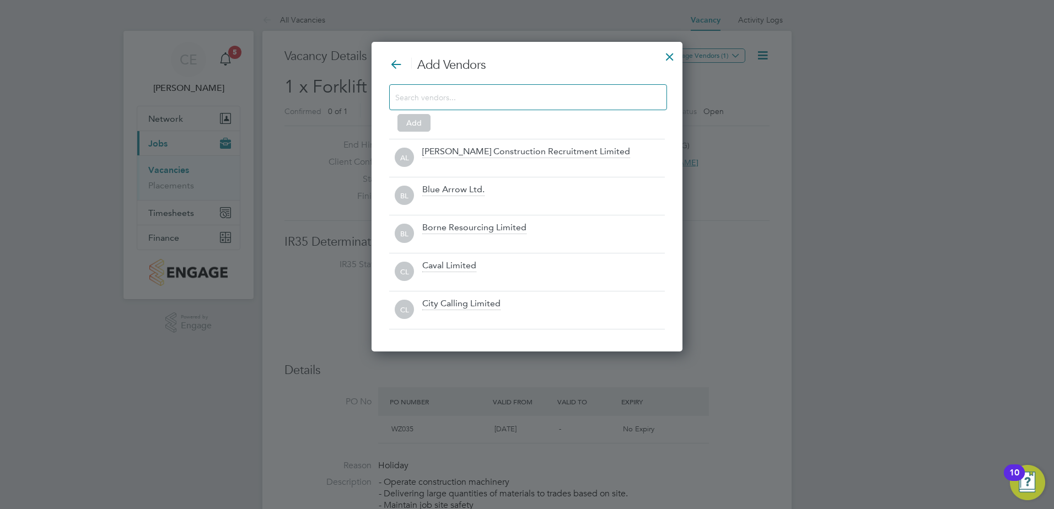
click at [562, 89] on div at bounding box center [528, 97] width 278 height 26
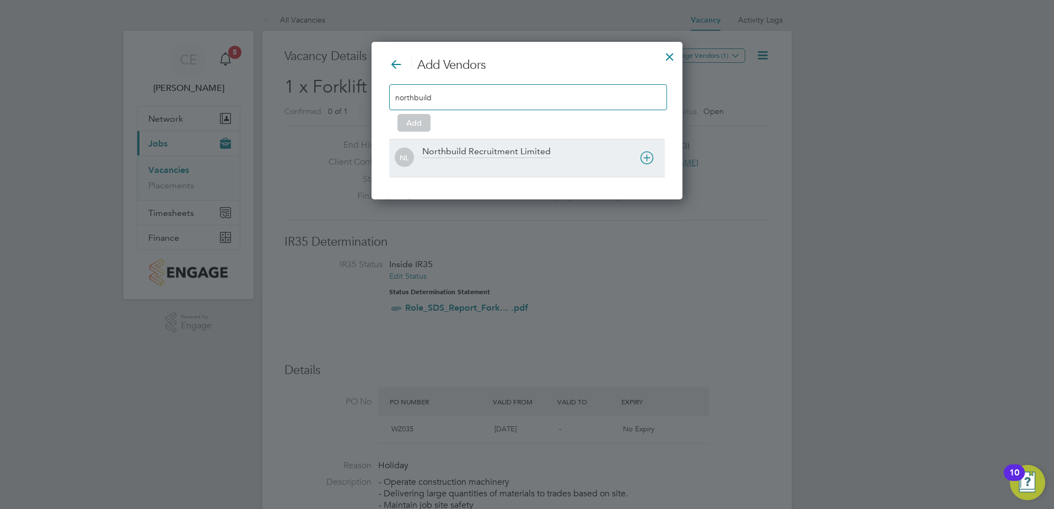
type input "northbuild"
click at [441, 154] on div "Northbuild Recruitment Limited" at bounding box center [486, 152] width 128 height 12
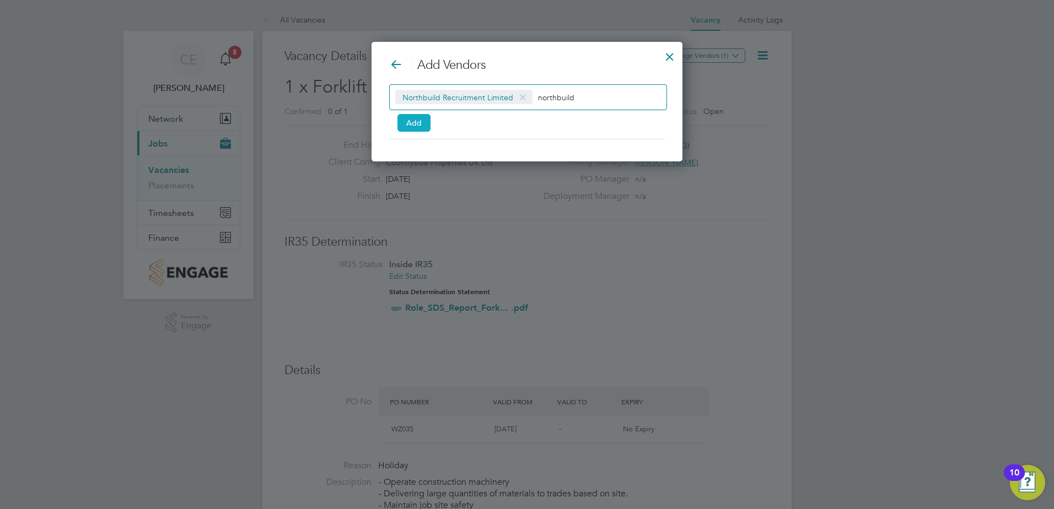
click at [427, 124] on button "Add" at bounding box center [413, 123] width 33 height 18
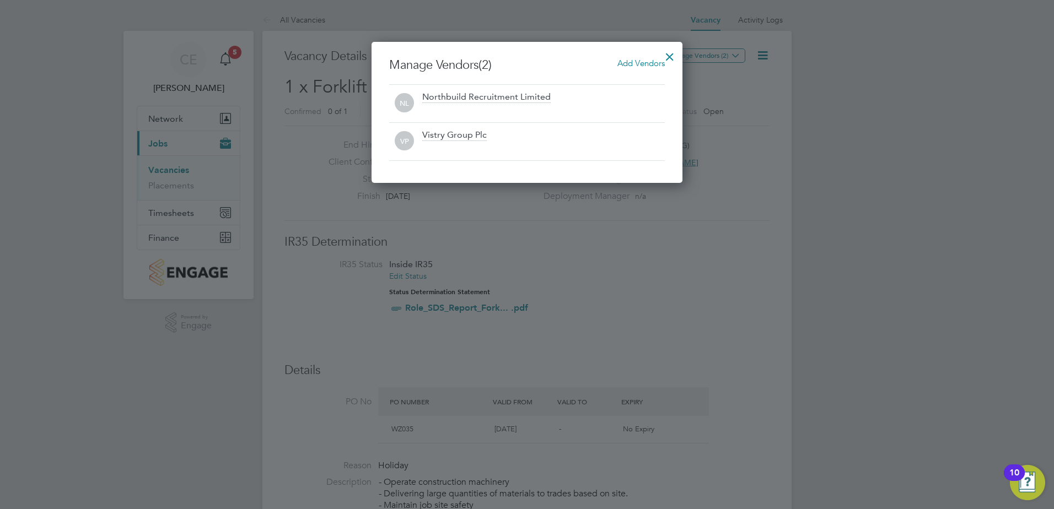
click at [668, 309] on div at bounding box center [527, 254] width 1054 height 509
